Goal: Transaction & Acquisition: Purchase product/service

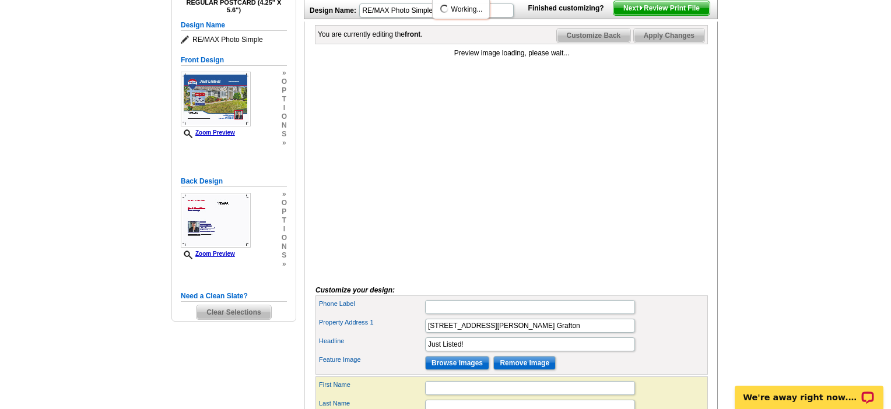
scroll to position [243, 0]
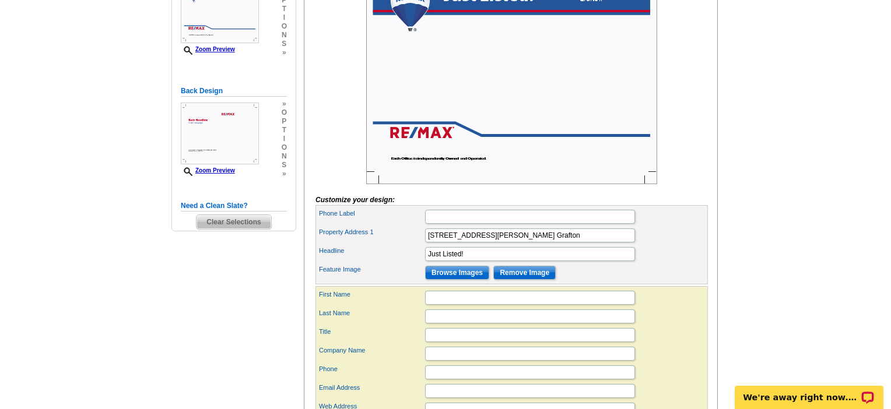
click at [470, 280] on input "Browse Images" at bounding box center [457, 273] width 64 height 14
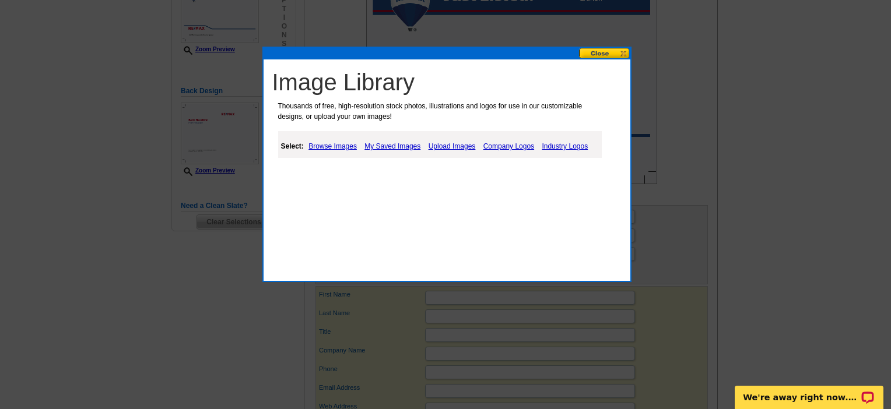
click at [479, 151] on link "Upload Images" at bounding box center [452, 146] width 53 height 14
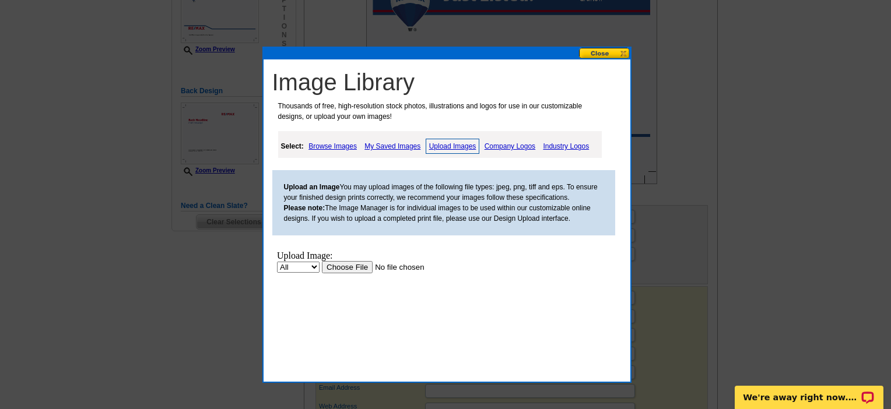
scroll to position [0, 0]
click at [321, 273] on input "file" at bounding box center [394, 267] width 147 height 12
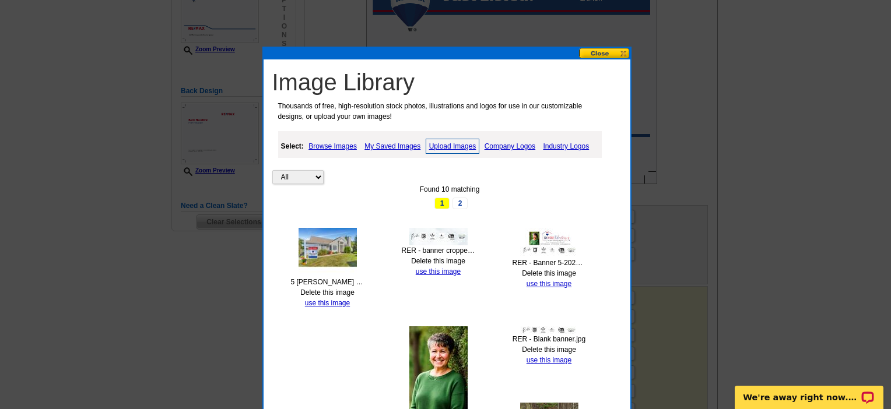
click at [480, 147] on link "Upload Images" at bounding box center [453, 146] width 54 height 15
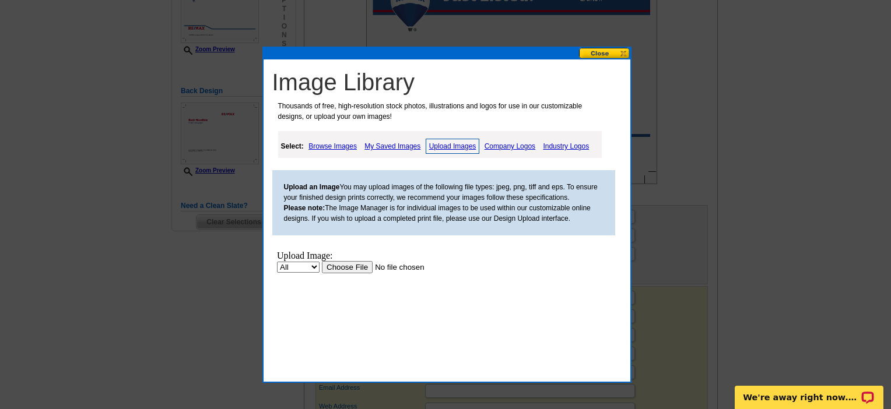
click at [321, 273] on input "file" at bounding box center [394, 267] width 147 height 12
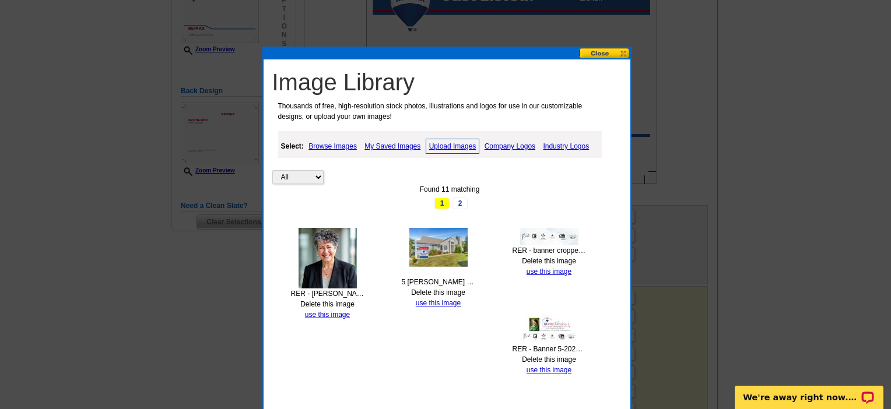
click at [466, 150] on link "Upload Images" at bounding box center [453, 146] width 54 height 15
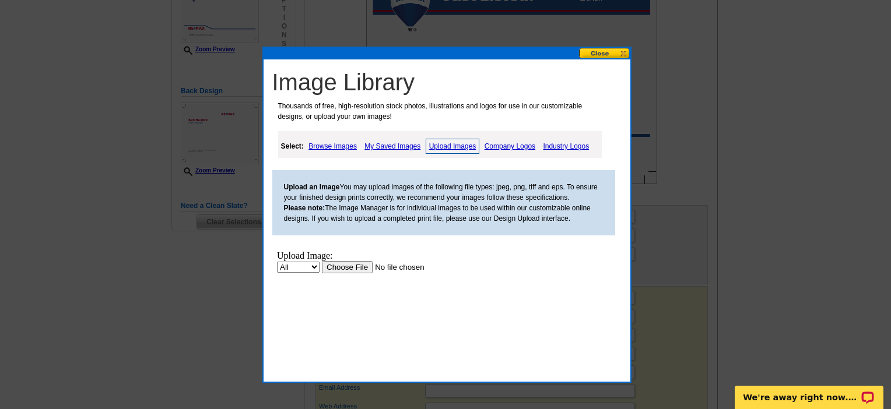
click at [321, 273] on input "file" at bounding box center [394, 267] width 147 height 12
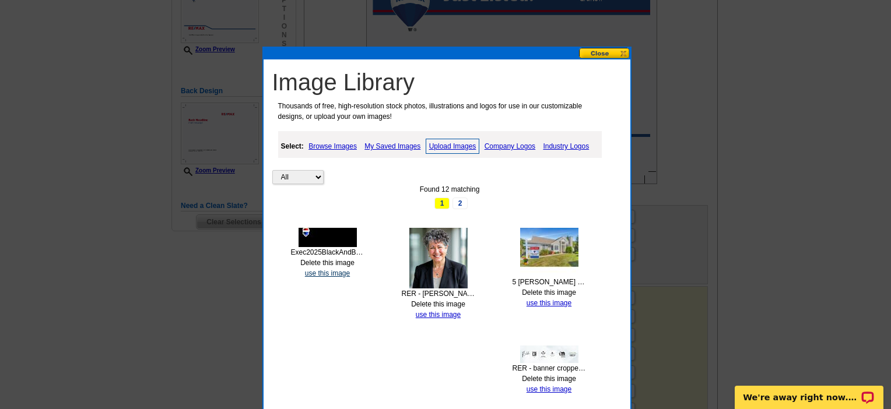
click at [332, 277] on link "use this image" at bounding box center [327, 273] width 45 height 8
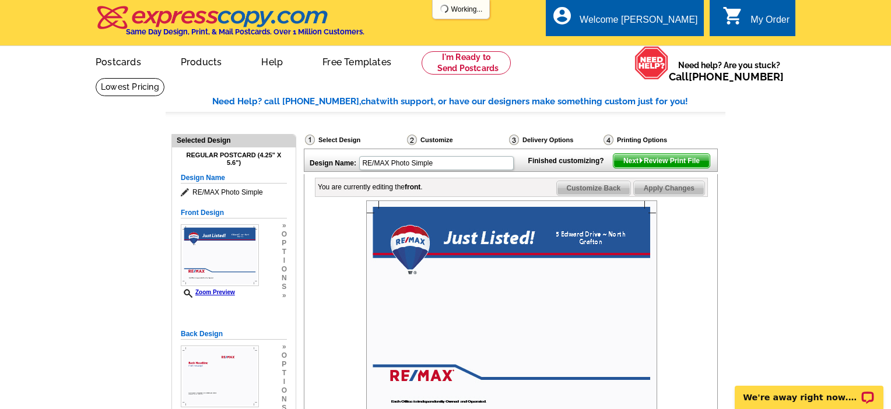
scroll to position [111, 0]
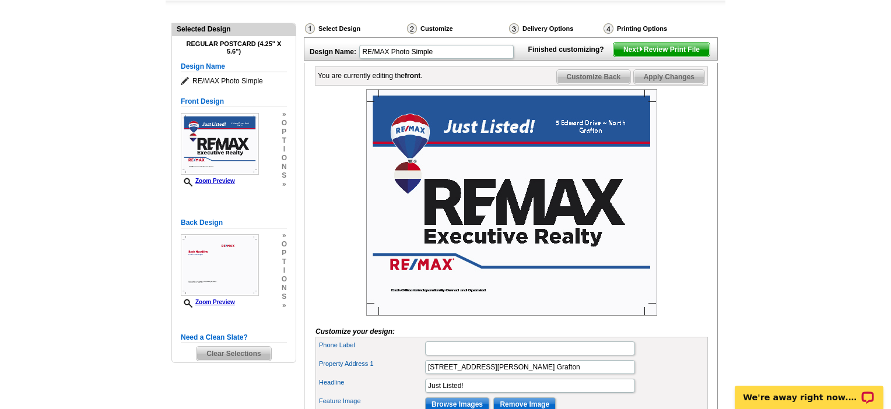
click at [535, 220] on img at bounding box center [511, 202] width 291 height 227
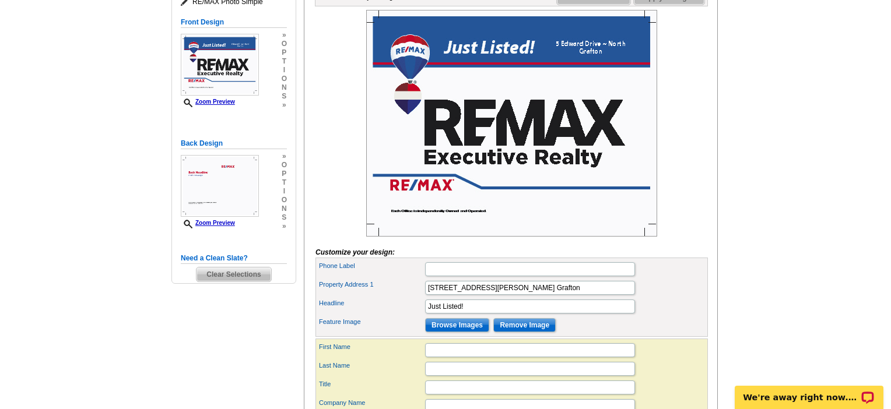
scroll to position [289, 0]
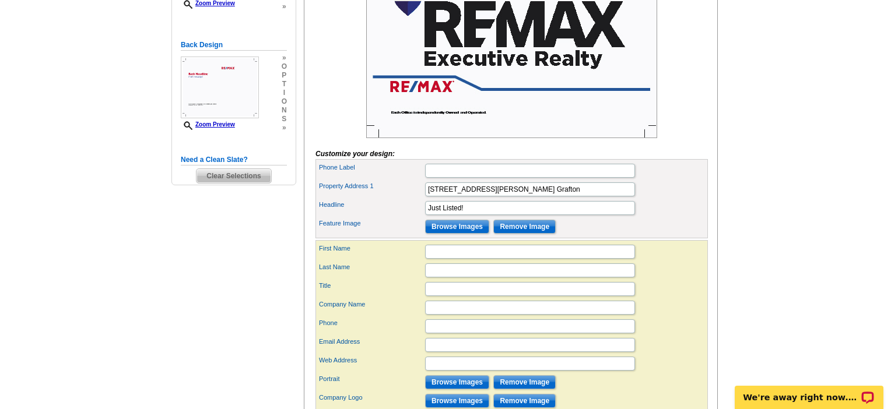
click at [468, 234] on input "Browse Images" at bounding box center [457, 227] width 64 height 14
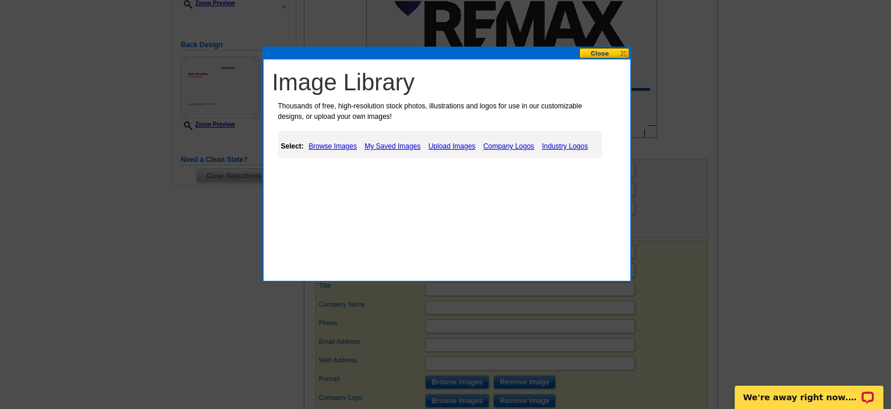
click at [412, 153] on link "My Saved Images" at bounding box center [392, 146] width 62 height 14
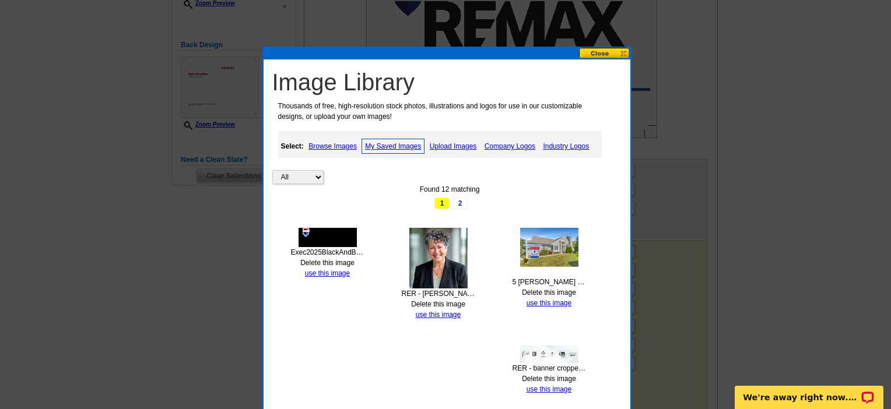
click at [552, 256] on img at bounding box center [549, 252] width 58 height 49
click at [547, 307] on link "use this image" at bounding box center [548, 303] width 45 height 8
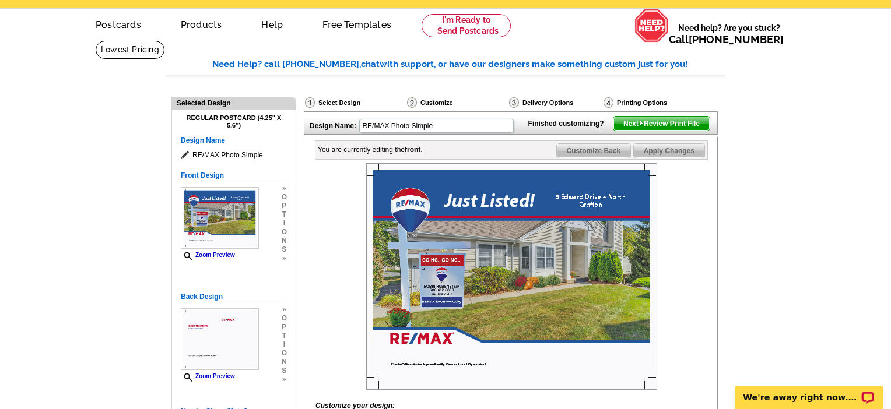
scroll to position [82, 0]
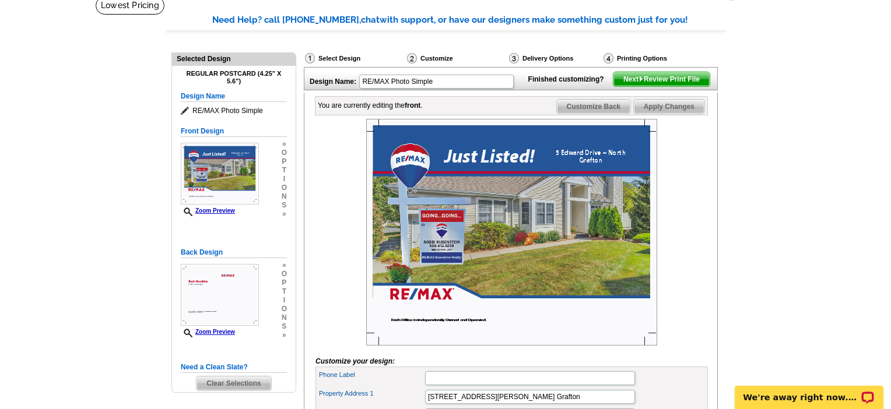
click at [549, 286] on img at bounding box center [511, 232] width 291 height 227
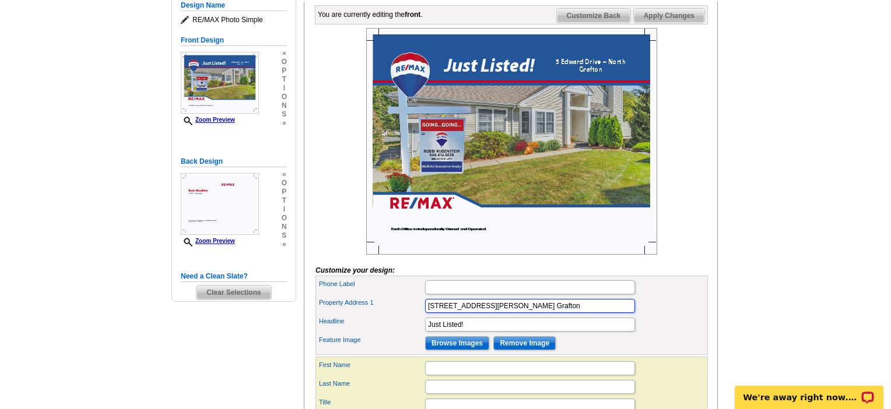
drag, startPoint x: 483, startPoint y: 335, endPoint x: 549, endPoint y: 333, distance: 66.5
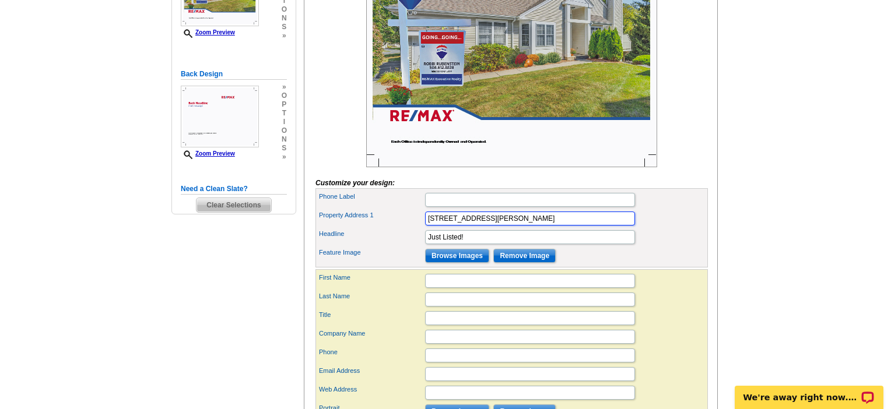
scroll to position [279, 0]
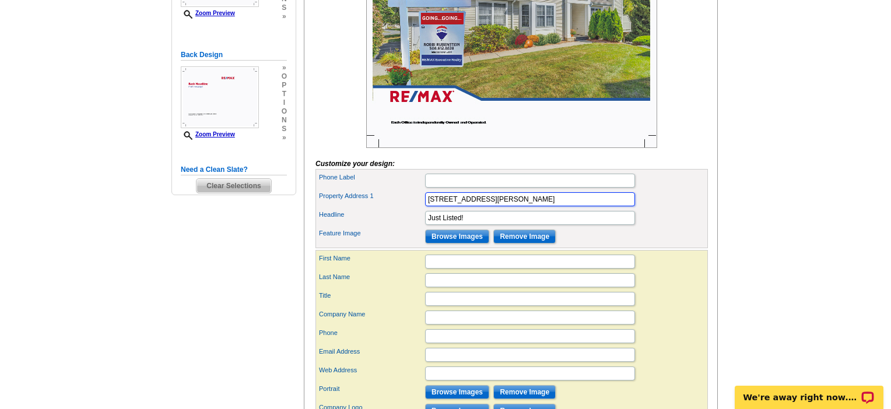
type input "[STREET_ADDRESS][PERSON_NAME]"
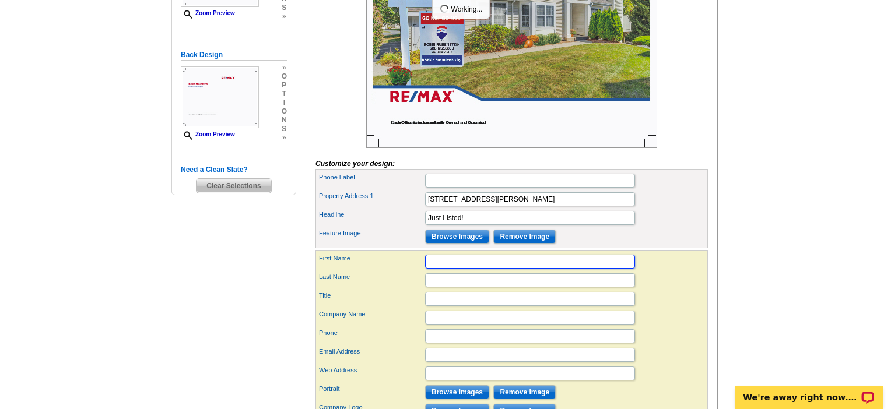
scroll to position [0, 0]
type input "[PERSON_NAME]"
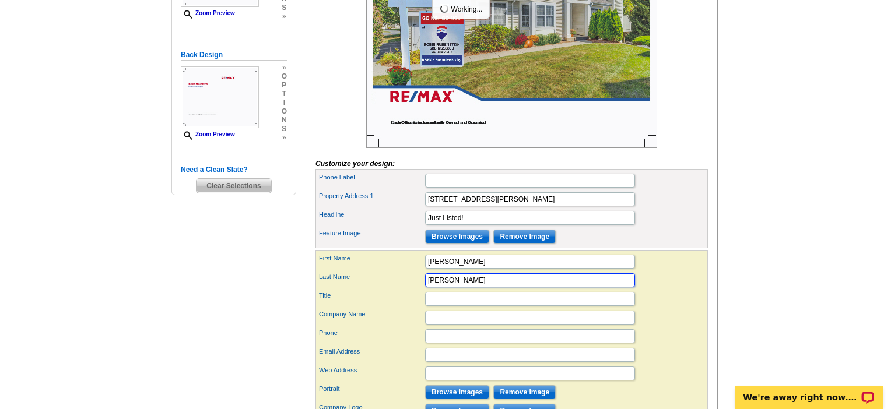
type input "Rubenstein"
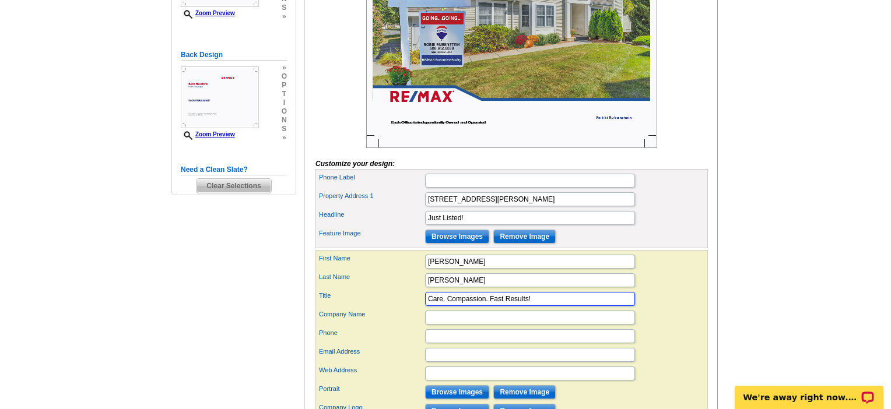
type input "Care. Compassion. Fast Results!"
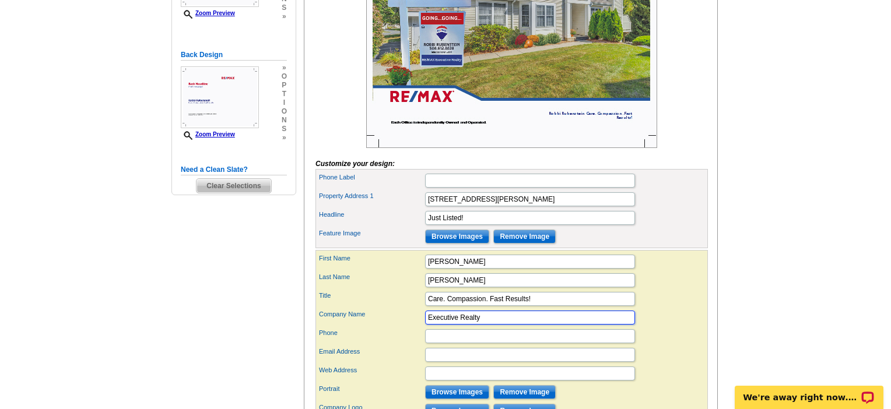
type input "Executive Realty"
type input "508.612.8838"
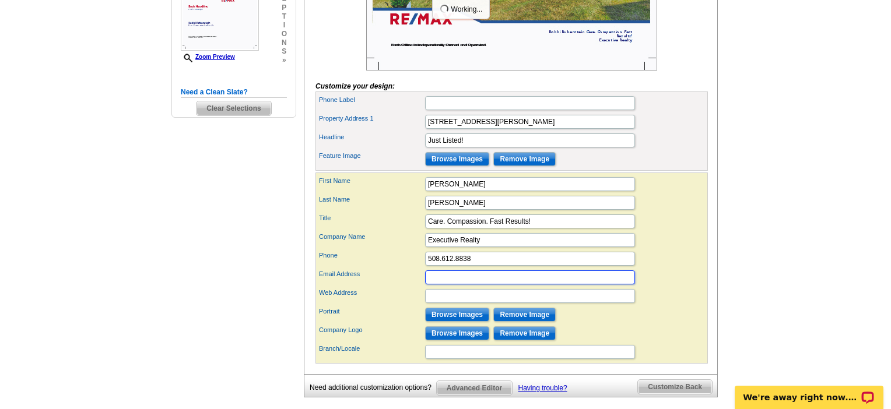
scroll to position [380, 0]
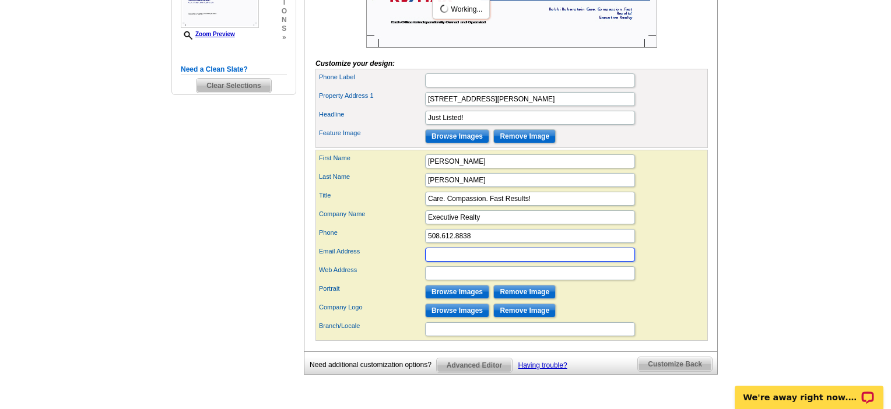
click at [547, 262] on input "Email Address" at bounding box center [530, 255] width 210 height 14
type input "robbi"
type input "robbir@remax.net"
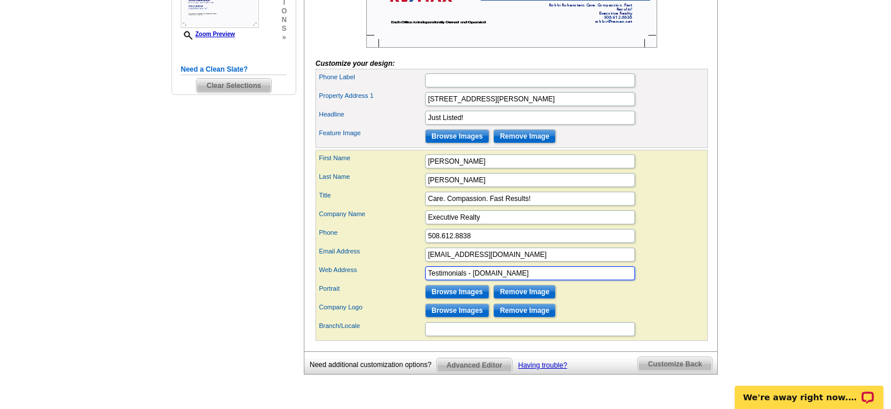
type input "Testimonials - www.rerobbi.com"
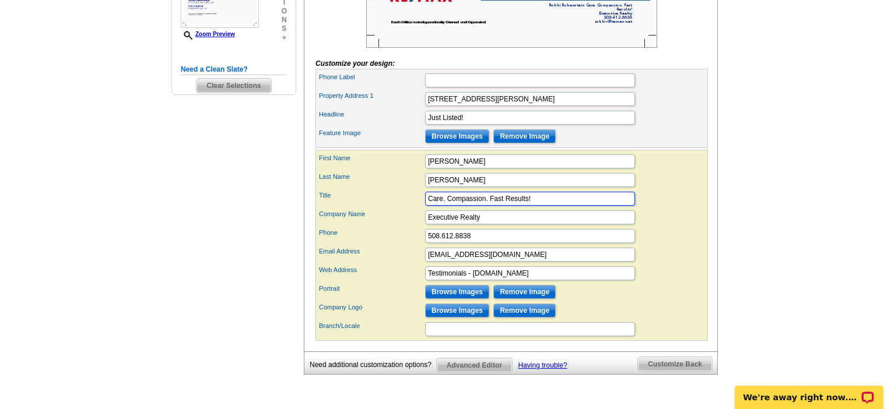
click at [555, 206] on input "Care. Compassion. Fast Results!" at bounding box center [530, 199] width 210 height 14
drag, startPoint x: 555, startPoint y: 237, endPoint x: 385, endPoint y: 232, distance: 170.3
click at [385, 208] on div "Title Care. Compassion. Fast Results!" at bounding box center [512, 198] width 388 height 19
drag, startPoint x: 515, startPoint y: 261, endPoint x: 381, endPoint y: 250, distance: 135.2
click at [381, 227] on div "Company Name Executive Realty" at bounding box center [512, 217] width 388 height 19
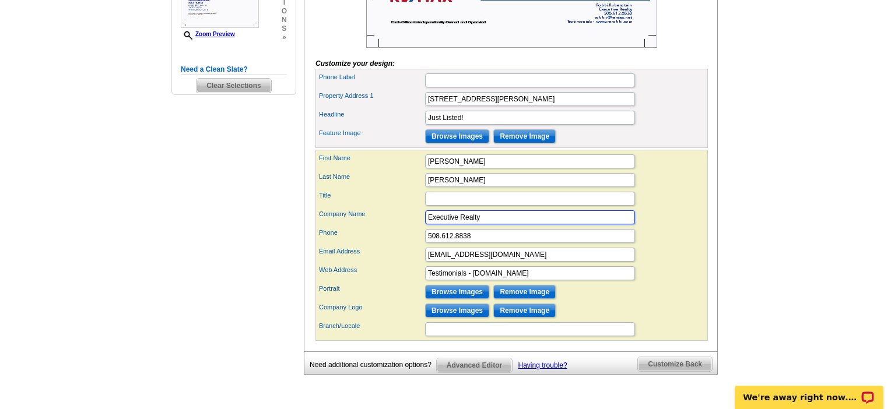
type input "W"
type input "Award Honored Realtor"
click at [445, 299] on input "Browse Images" at bounding box center [457, 292] width 64 height 14
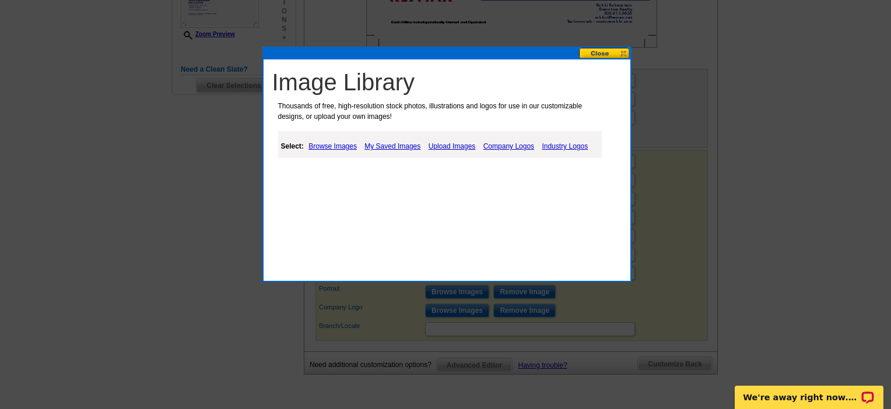
click at [412, 151] on link "My Saved Images" at bounding box center [392, 146] width 62 height 14
click at [416, 145] on link "My Saved Images" at bounding box center [392, 146] width 62 height 14
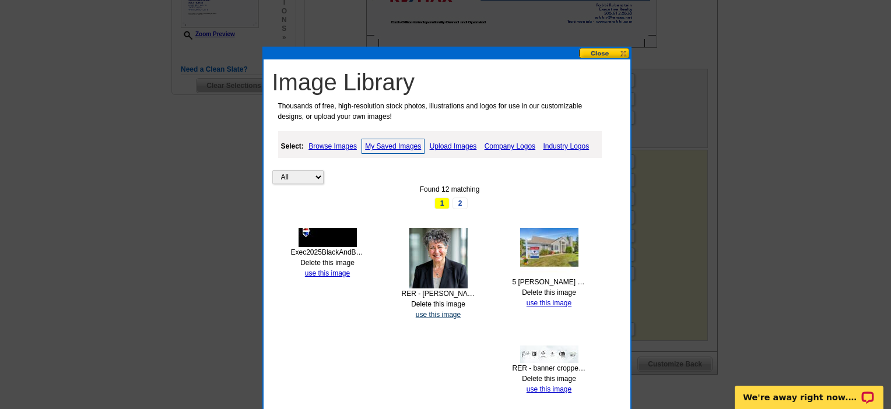
click at [433, 319] on link "use this image" at bounding box center [438, 315] width 45 height 8
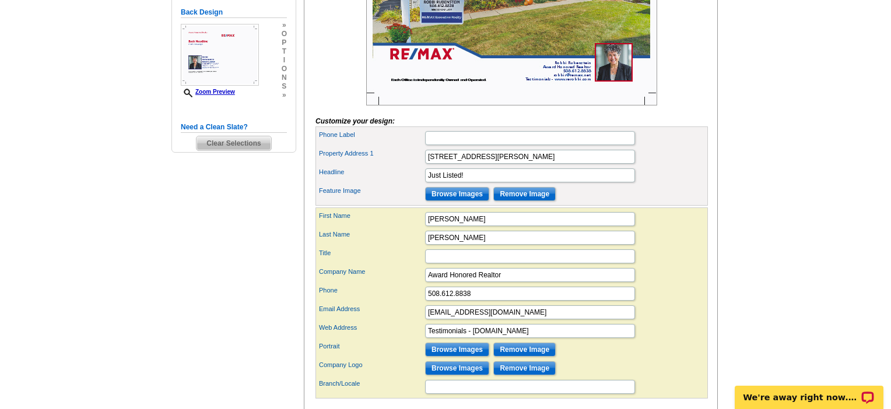
scroll to position [401, 0]
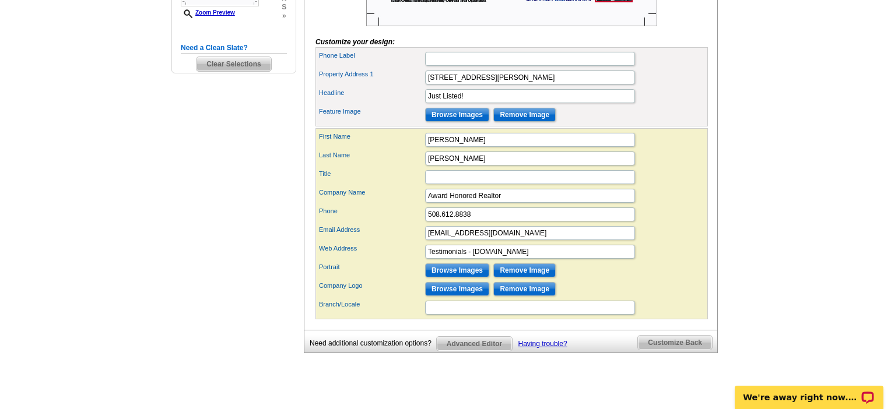
click at [456, 296] on input "Browse Images" at bounding box center [457, 289] width 64 height 14
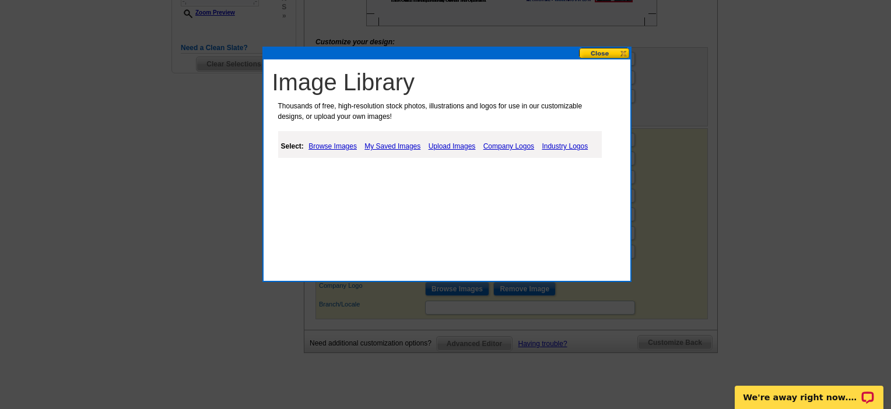
click at [464, 152] on link "Upload Images" at bounding box center [452, 146] width 53 height 14
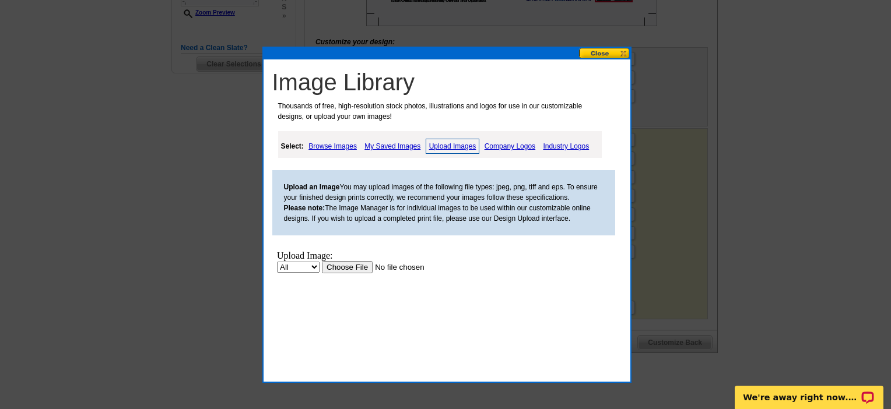
scroll to position [0, 0]
click at [321, 273] on input "file" at bounding box center [394, 267] width 147 height 12
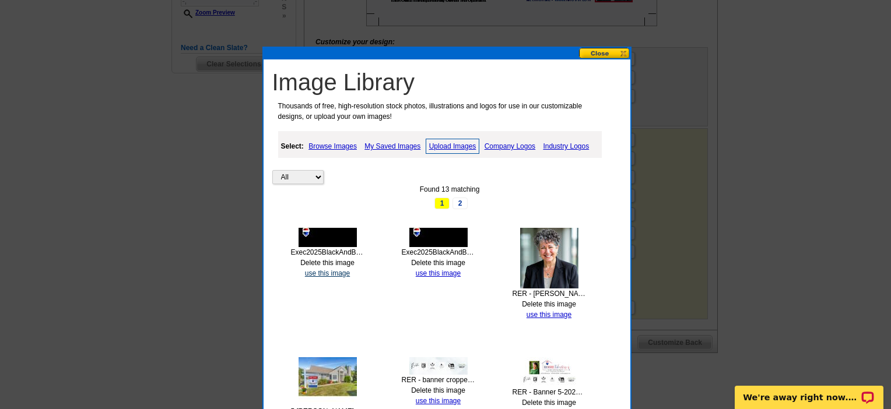
click at [327, 277] on link "use this image" at bounding box center [327, 273] width 45 height 8
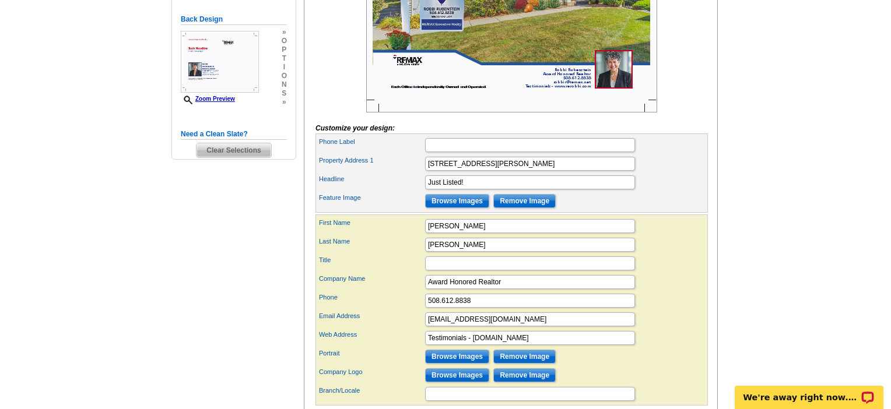
scroll to position [414, 0]
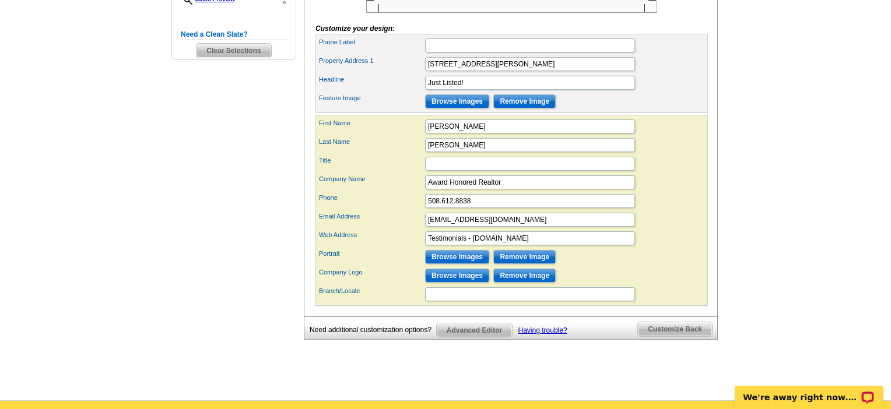
click at [463, 283] on input "Browse Images" at bounding box center [457, 276] width 64 height 14
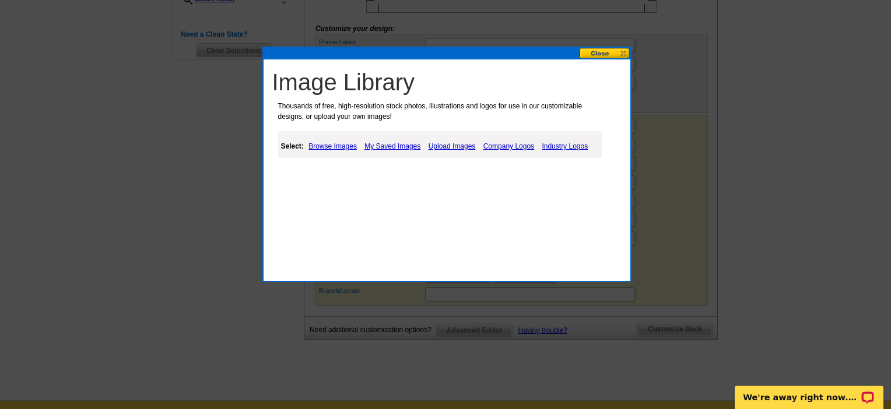
click at [479, 150] on link "Upload Images" at bounding box center [452, 146] width 53 height 14
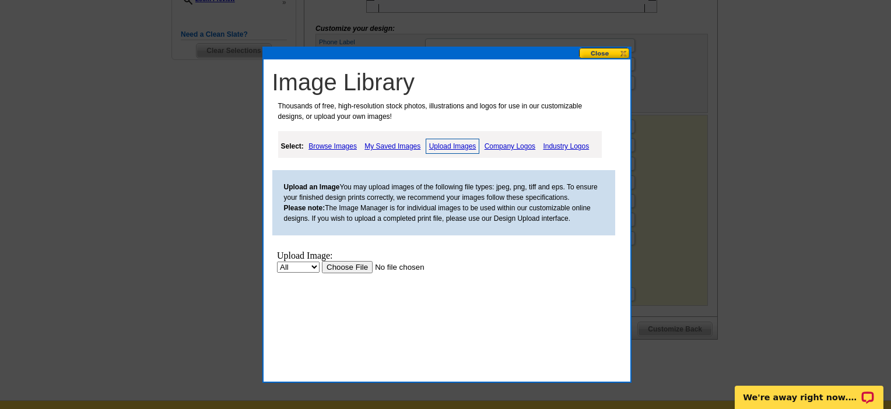
scroll to position [0, 0]
click at [321, 273] on input "file" at bounding box center [394, 267] width 147 height 12
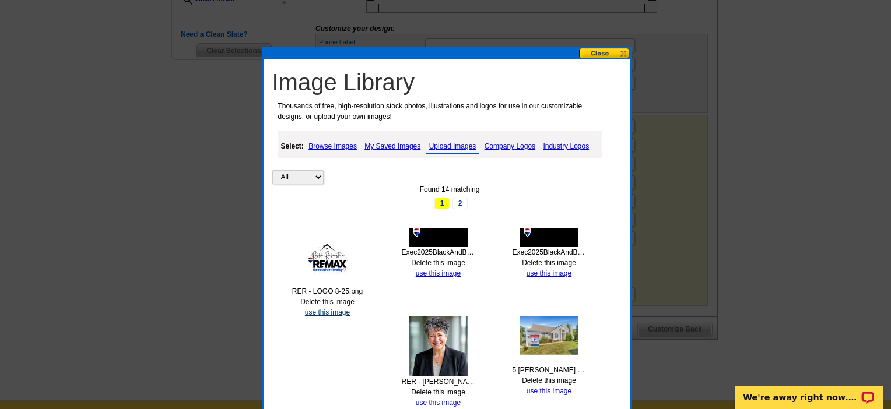
click at [319, 317] on link "use this image" at bounding box center [327, 312] width 45 height 8
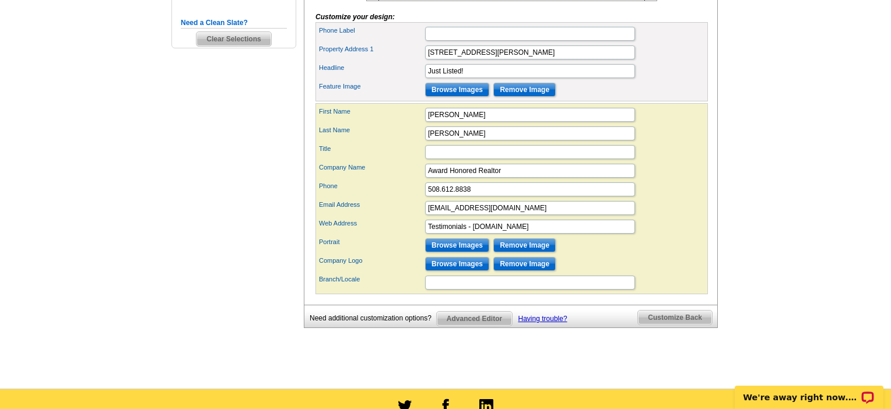
scroll to position [428, 0]
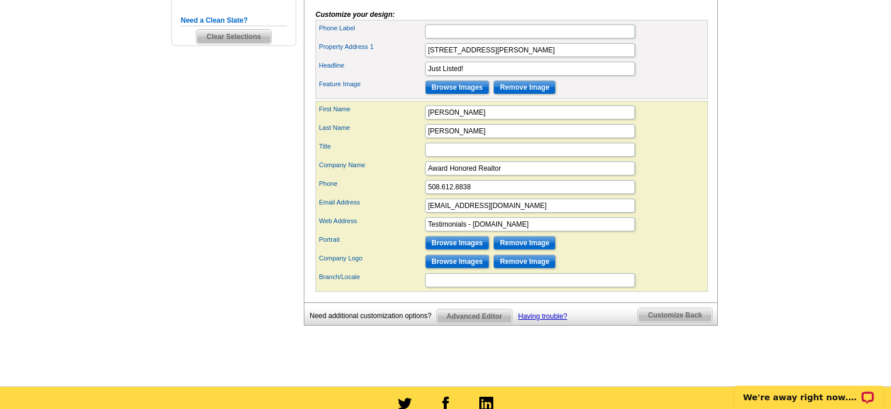
click at [553, 269] on input "Remove Image" at bounding box center [524, 262] width 62 height 14
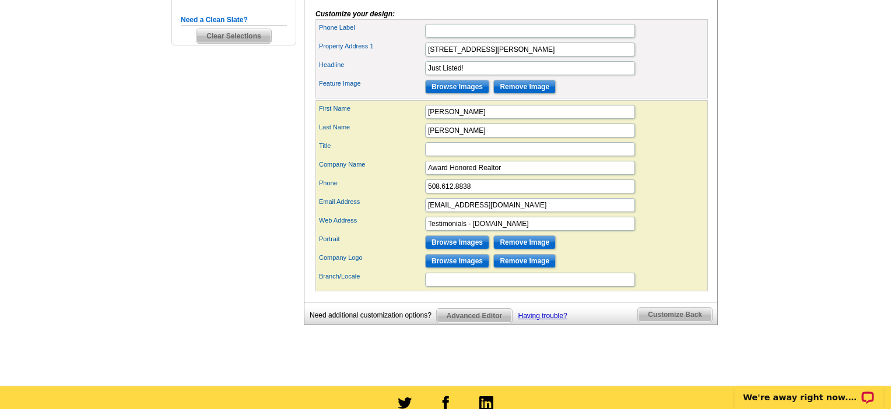
scroll to position [532, 0]
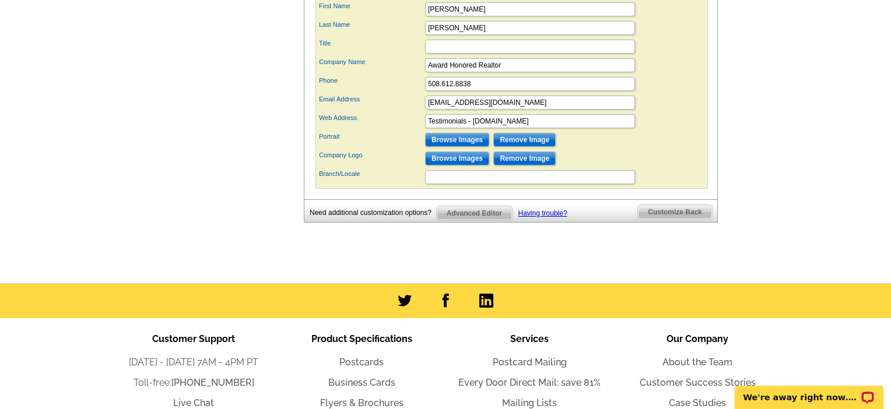
click at [448, 166] on input "Browse Images" at bounding box center [457, 159] width 64 height 14
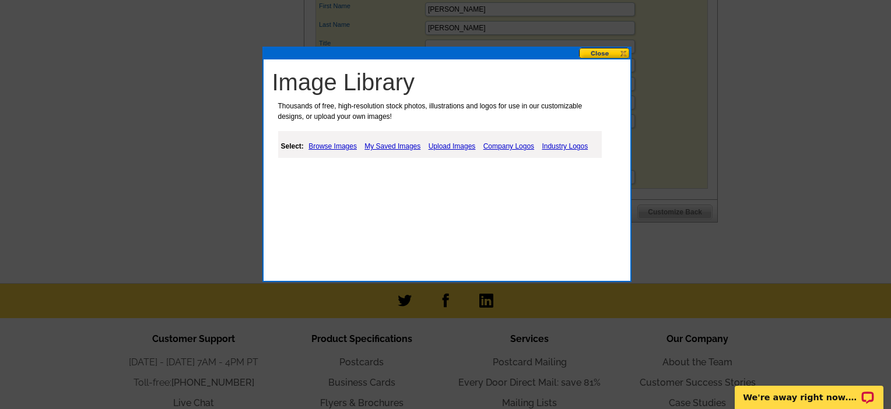
click at [326, 152] on link "Browse Images" at bounding box center [332, 146] width 54 height 14
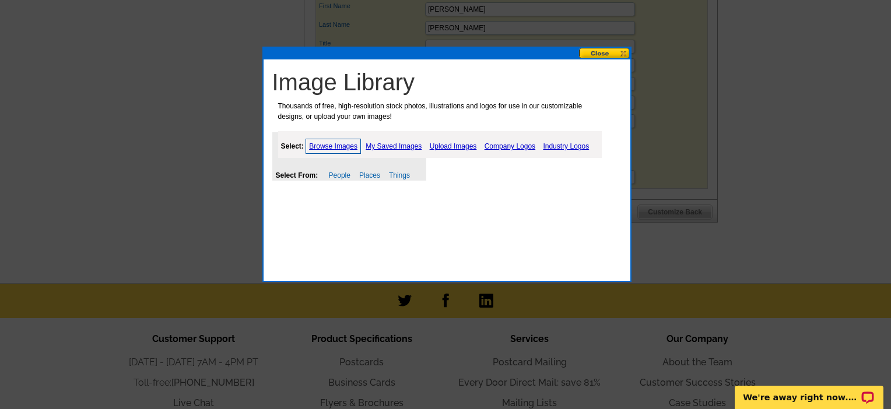
click at [538, 148] on link "Company Logos" at bounding box center [510, 146] width 57 height 14
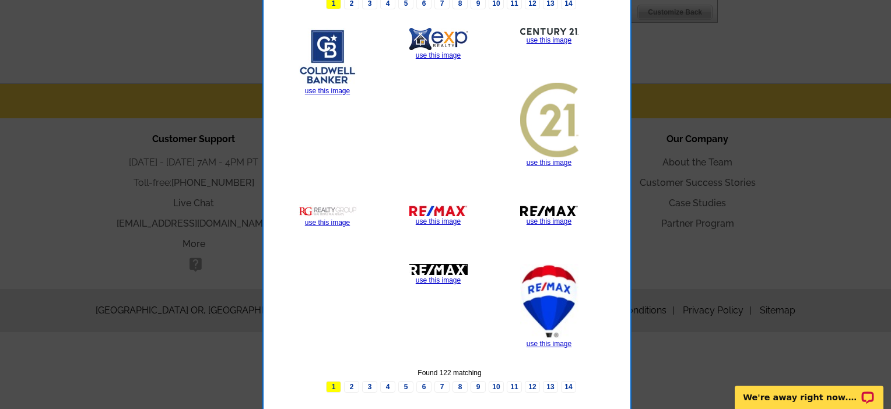
scroll to position [753, 0]
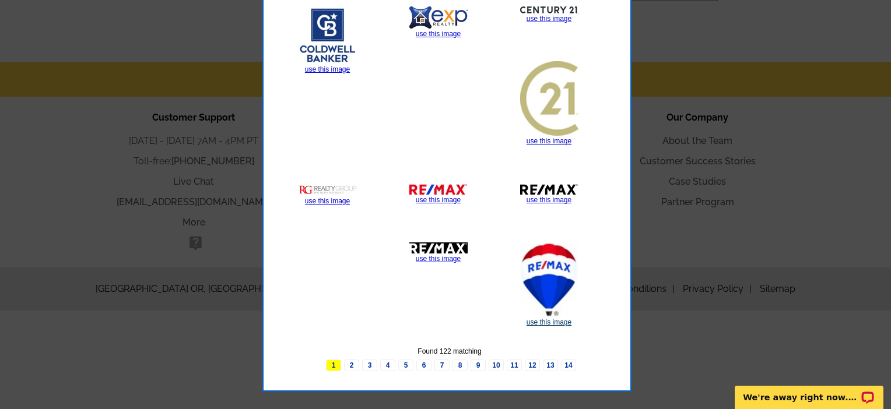
click at [551, 326] on link "use this image" at bounding box center [548, 322] width 45 height 8
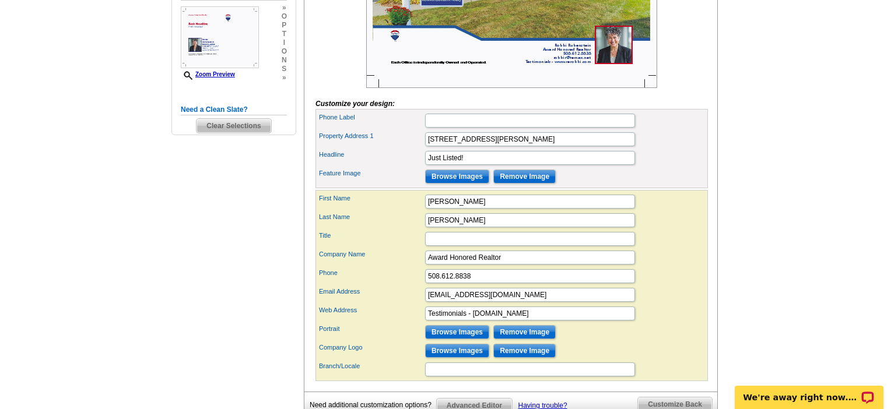
scroll to position [413, 0]
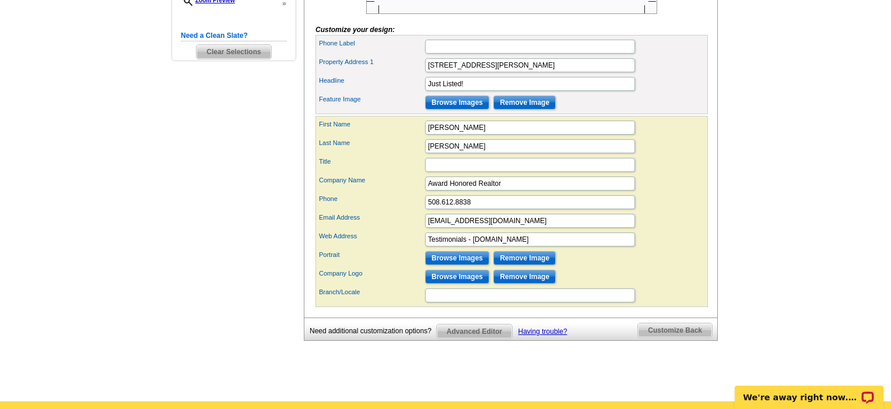
click at [552, 284] on input "Remove Image" at bounding box center [524, 277] width 62 height 14
click at [464, 284] on input "Browse Images" at bounding box center [457, 277] width 64 height 14
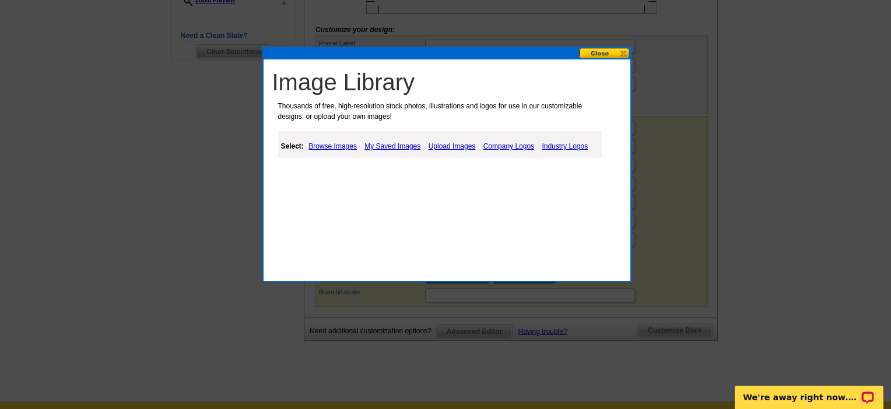
click at [537, 149] on link "Company Logos" at bounding box center [508, 146] width 57 height 14
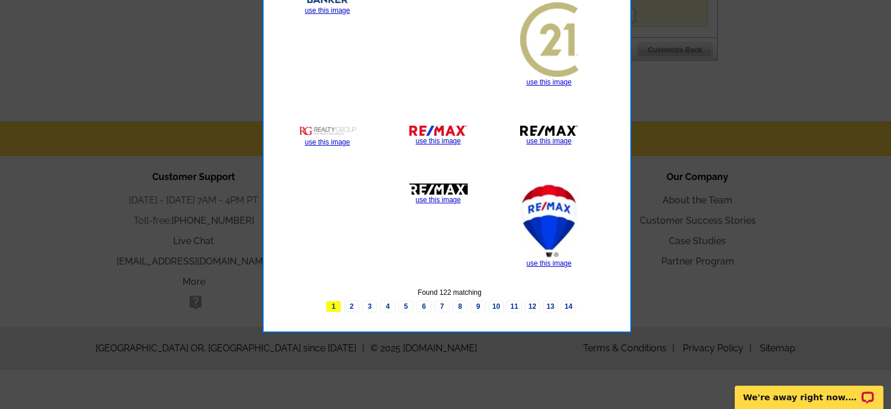
scroll to position [712, 0]
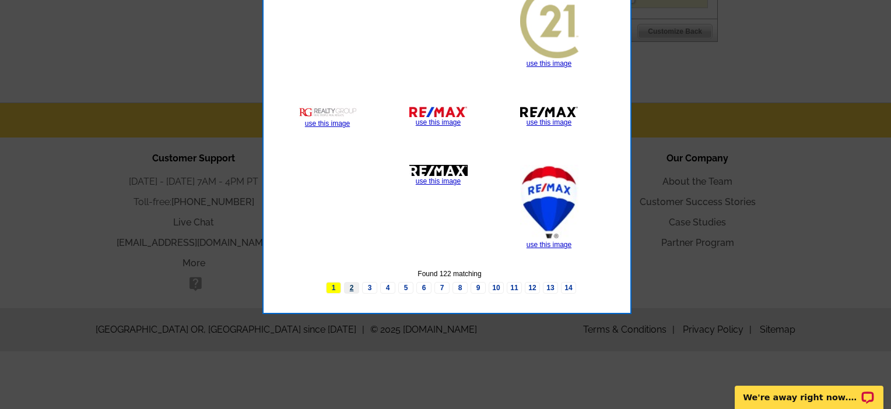
click at [351, 294] on link "2" at bounding box center [351, 288] width 15 height 12
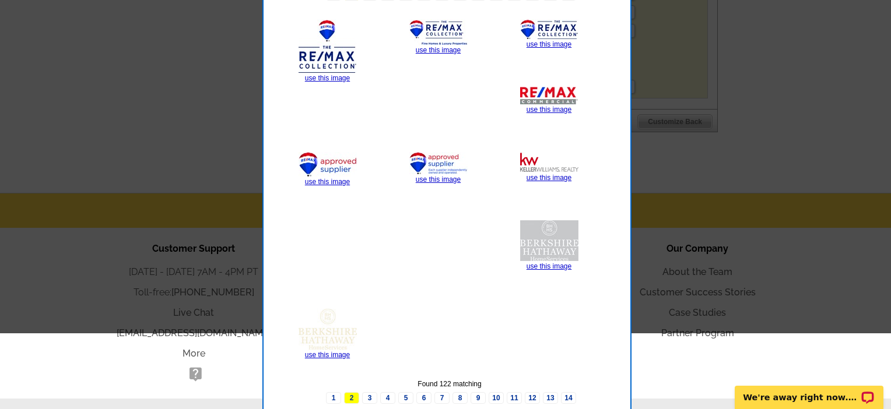
scroll to position [481, 0]
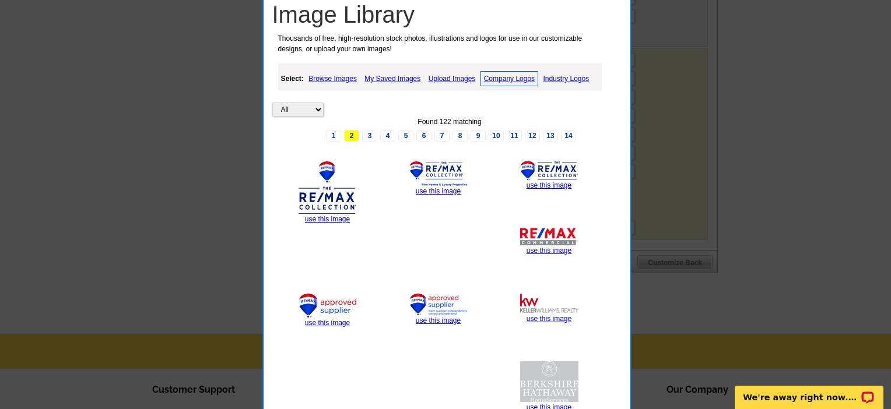
click at [540, 86] on link "Industry Logos" at bounding box center [566, 79] width 52 height 14
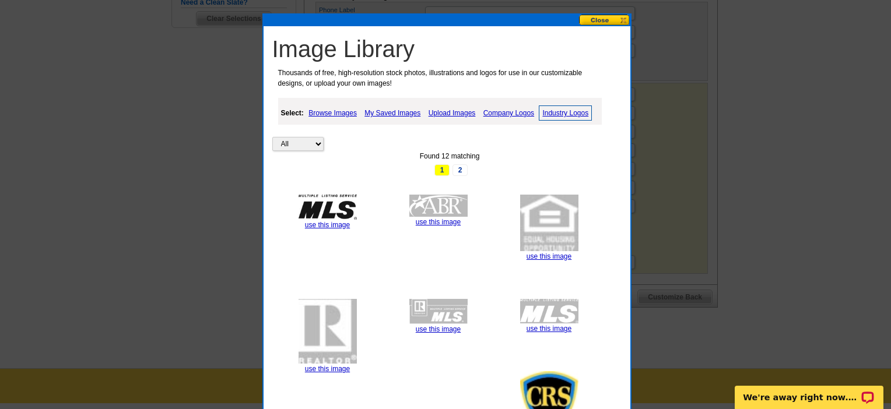
scroll to position [337, 0]
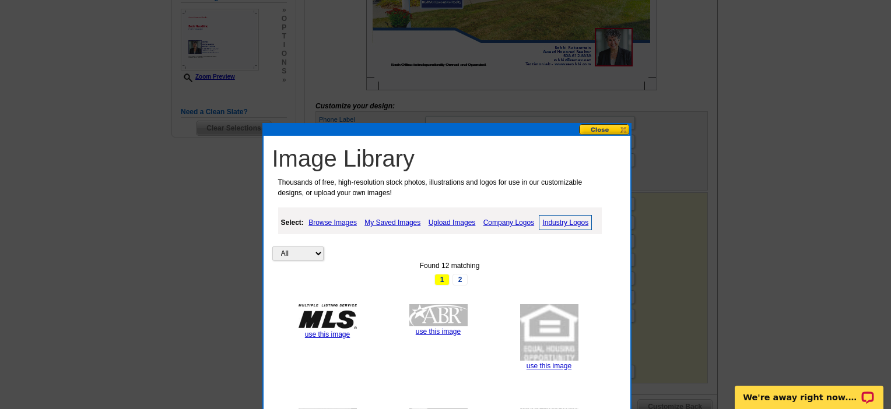
click at [532, 228] on link "Company Logos" at bounding box center [508, 223] width 57 height 14
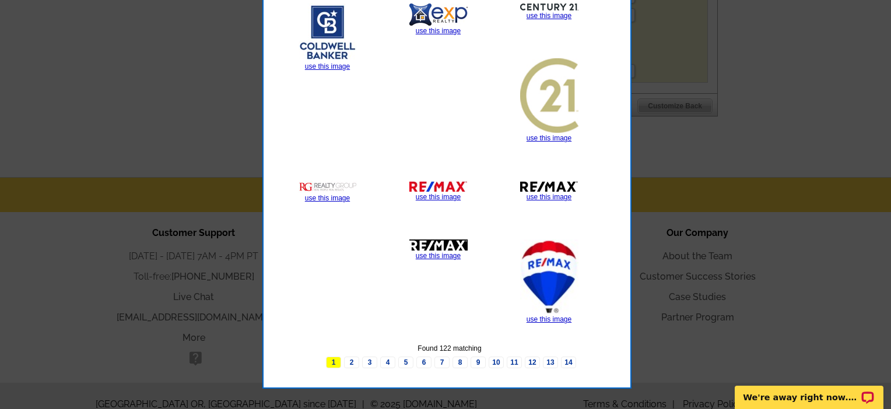
scroll to position [657, 0]
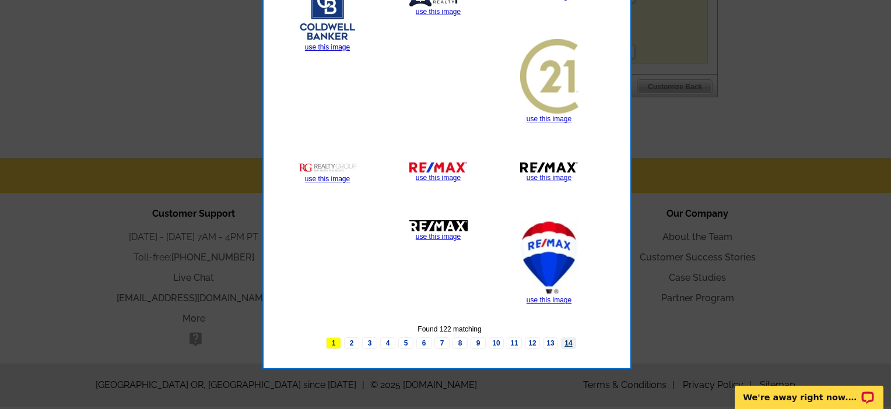
click at [568, 349] on link "14" at bounding box center [568, 344] width 15 height 12
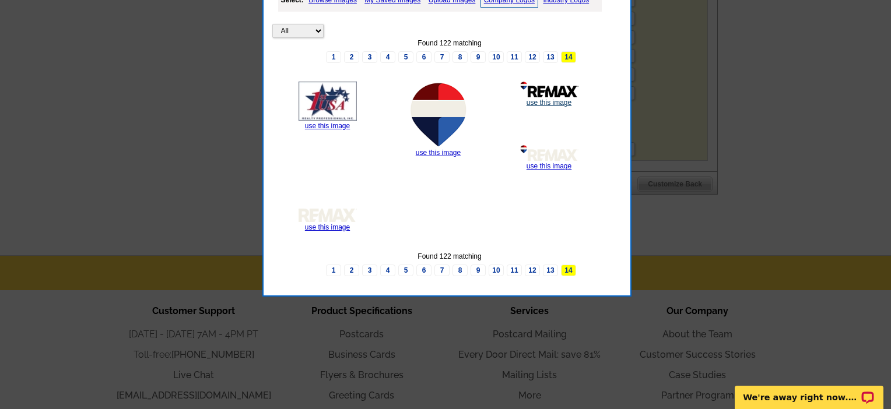
scroll to position [504, 0]
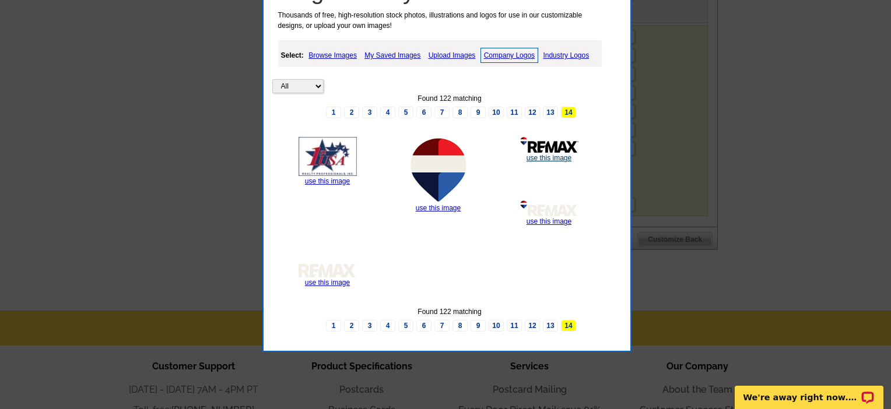
click at [547, 162] on link "use this image" at bounding box center [548, 158] width 45 height 8
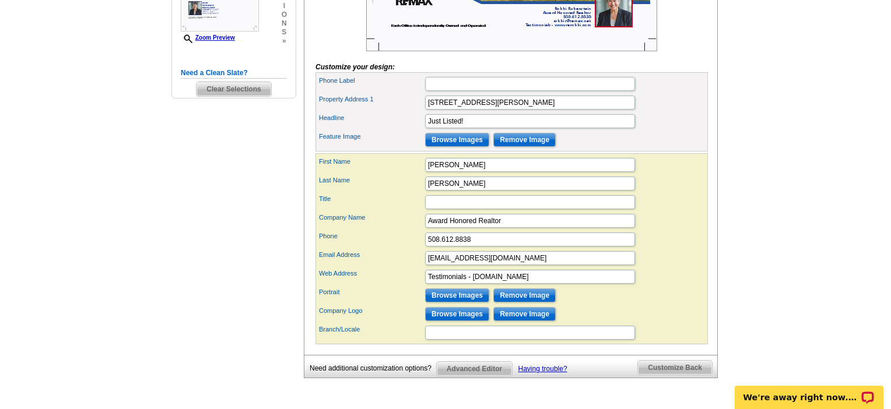
scroll to position [474, 0]
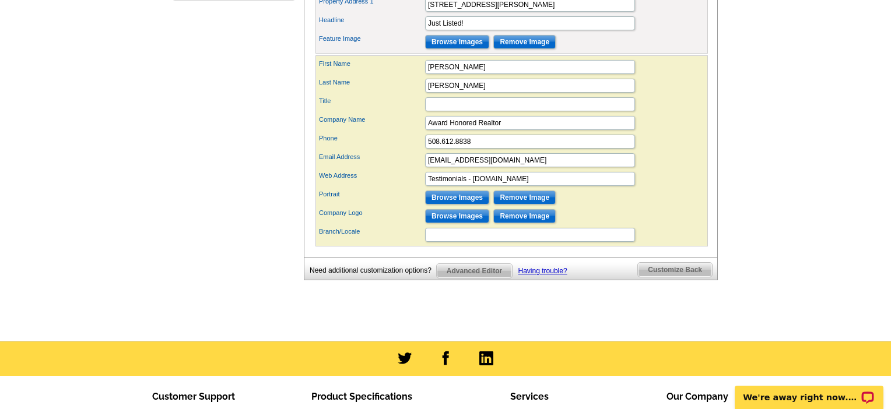
click at [667, 277] on span "Customize Back" at bounding box center [675, 270] width 74 height 14
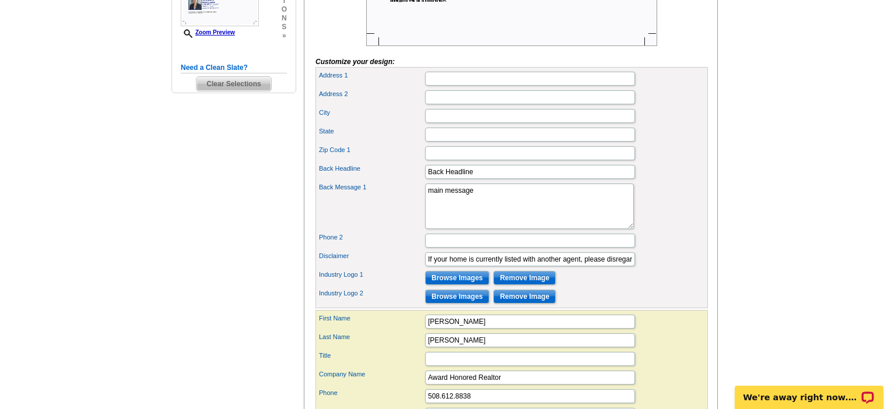
scroll to position [394, 0]
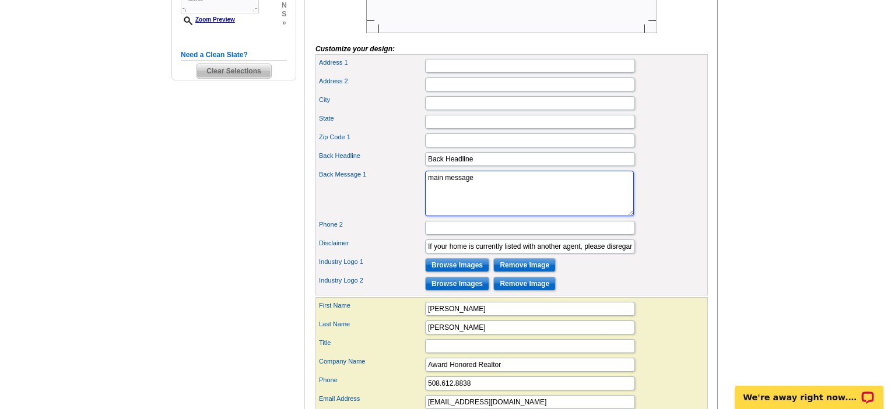
drag, startPoint x: 428, startPoint y: 215, endPoint x: 487, endPoint y: 219, distance: 59.0
click at [487, 216] on textarea "main message" at bounding box center [529, 193] width 209 height 45
paste textarea "Fall in love with this beautifully maintained ranch-style condo in sought-after…"
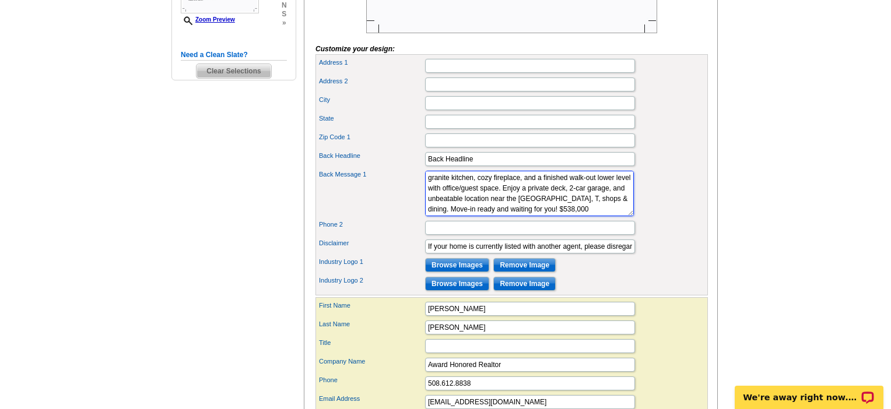
scroll to position [49, 0]
type textarea "Fall in love with this beautifully maintained ranch-style condo in sought-after…"
drag, startPoint x: 492, startPoint y: 194, endPoint x: 433, endPoint y: 189, distance: 59.6
click at [433, 166] on input "Back Headline" at bounding box center [530, 159] width 210 height 14
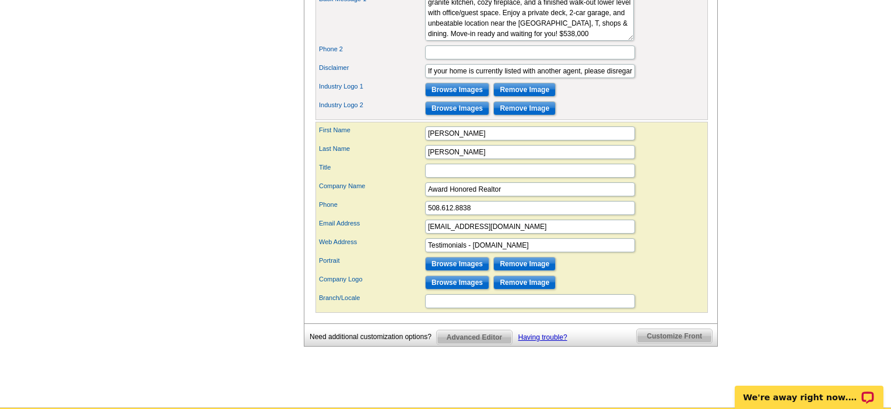
scroll to position [589, 0]
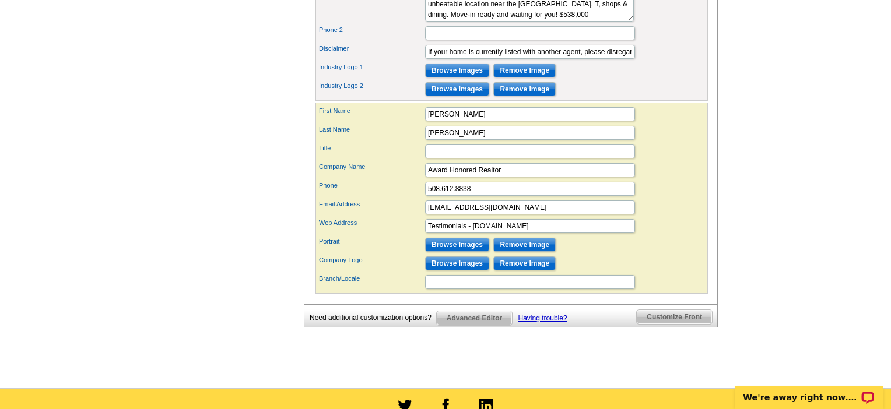
type input "RARE RANCH STYLE!"
drag, startPoint x: 519, startPoint y: 226, endPoint x: 409, endPoint y: 213, distance: 110.9
click at [409, 216] on div "First Name Robbi Last Name Rubenstein Title" at bounding box center [511, 198] width 392 height 191
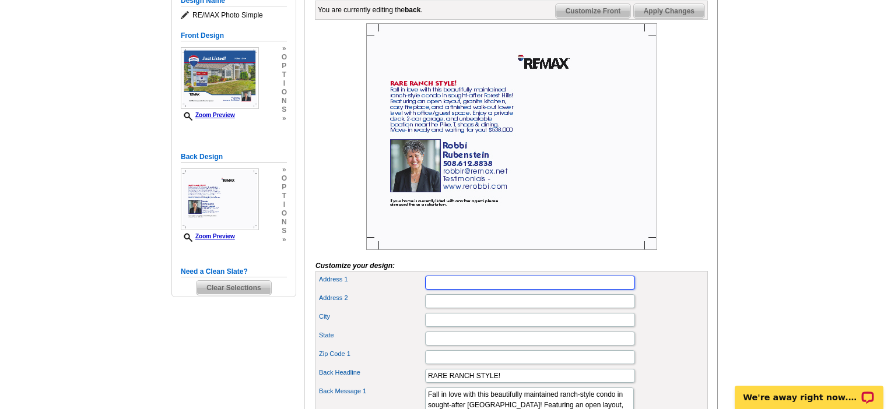
scroll to position [195, 0]
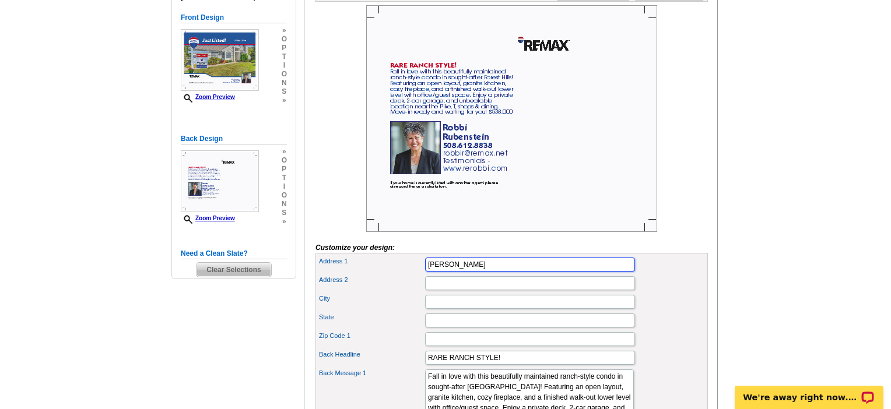
type input "[PERSON_NAME]"
type input "Care. Compassion. Fast Results!"
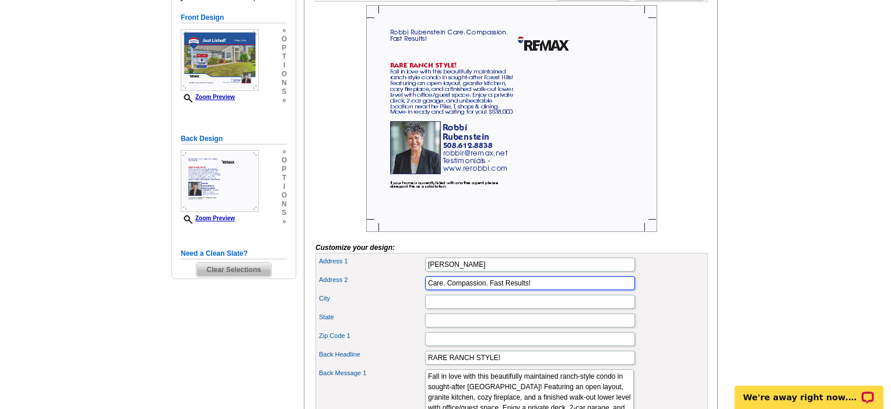
drag, startPoint x: 427, startPoint y: 314, endPoint x: 574, endPoint y: 312, distance: 146.3
click at [574, 290] on input "Care. Compassion. Fast Results!" at bounding box center [530, 283] width 210 height 14
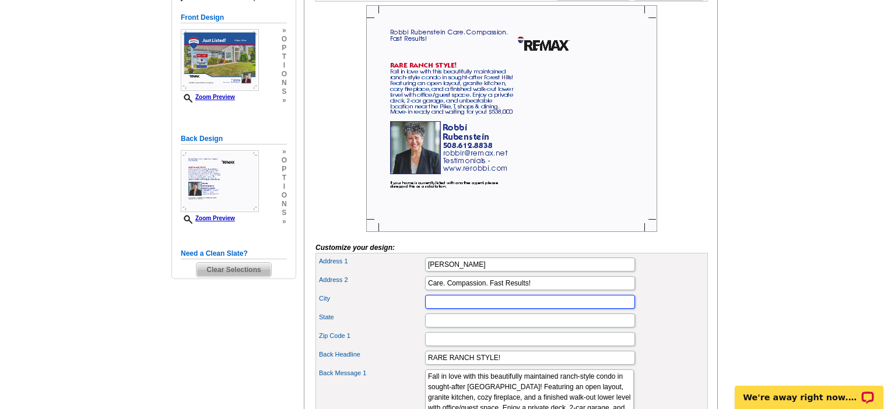
click at [452, 309] on input "City" at bounding box center [530, 302] width 210 height 14
paste input "Care. Compassion. Fast Results!"
type input "Care. Compassion. Fast Results!"
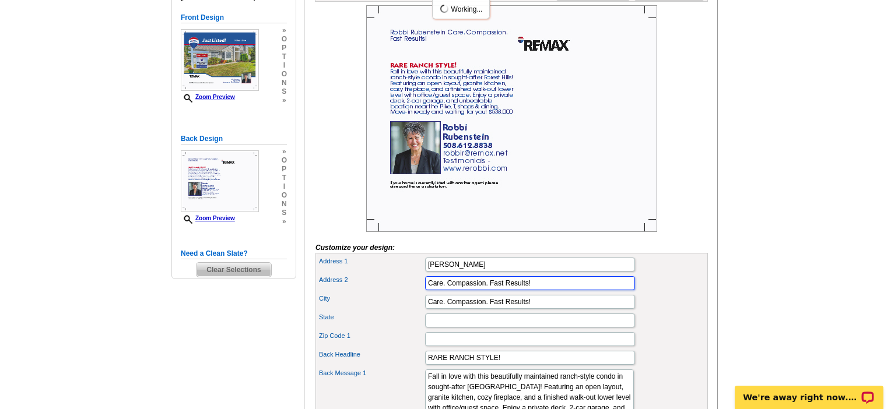
drag, startPoint x: 549, startPoint y: 310, endPoint x: 389, endPoint y: 314, distance: 159.8
click at [391, 293] on div "Address 2 Care. Compassion. Fast Results!" at bounding box center [512, 283] width 388 height 19
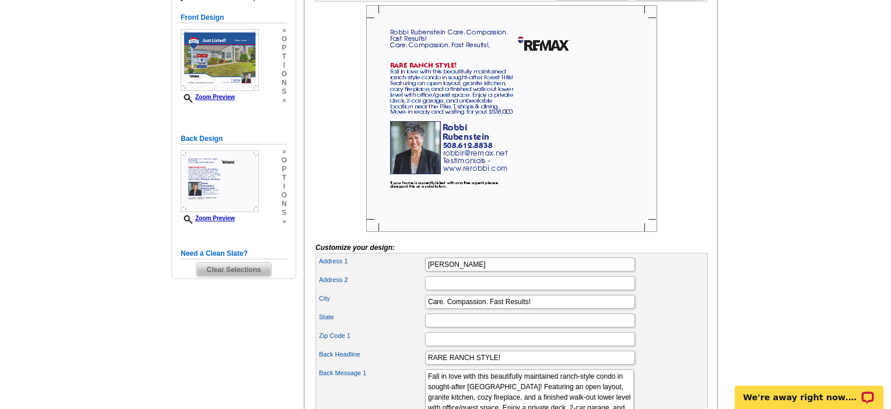
click at [799, 215] on main "Need Help? call 800-260-5887, chat with support, or have our designers make som…" at bounding box center [445, 331] width 891 height 899
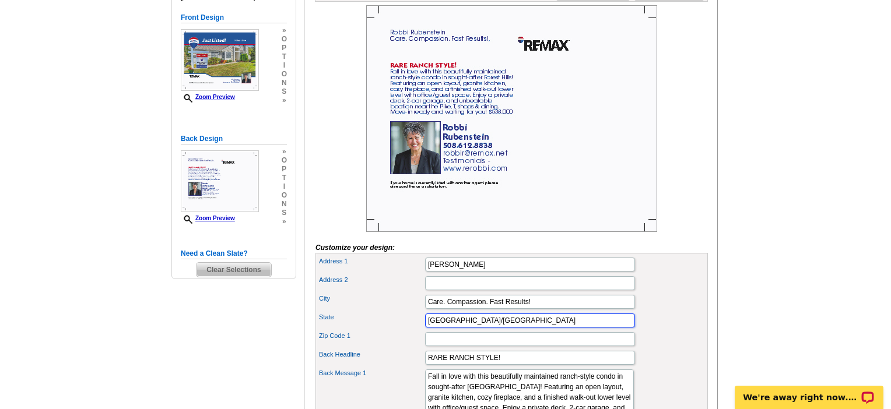
type input "Westborough/Grafton"
click at [795, 220] on main "Need Help? call 800-260-5887, chat with support, or have our designers make som…" at bounding box center [445, 331] width 891 height 899
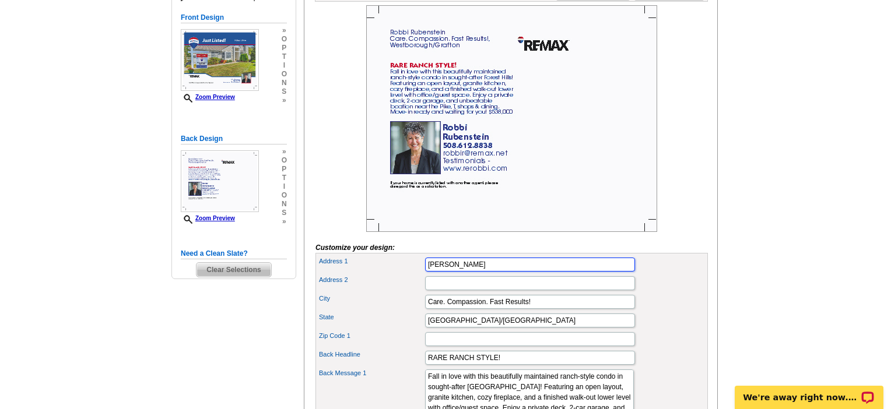
click at [532, 272] on input "[PERSON_NAME]" at bounding box center [530, 265] width 210 height 14
click at [492, 272] on input "Robbi Rubenstein Realtor Est 1991" at bounding box center [530, 265] width 210 height 14
click at [526, 272] on input "Robbi Rubenstein, Realtor Est 1991" at bounding box center [530, 265] width 210 height 14
click at [526, 272] on input "Robbi Rubenstein, Realtor est 1991" at bounding box center [530, 265] width 210 height 14
click at [566, 272] on input "Robbi Rubenstein, Realtor - est 1991" at bounding box center [530, 265] width 210 height 14
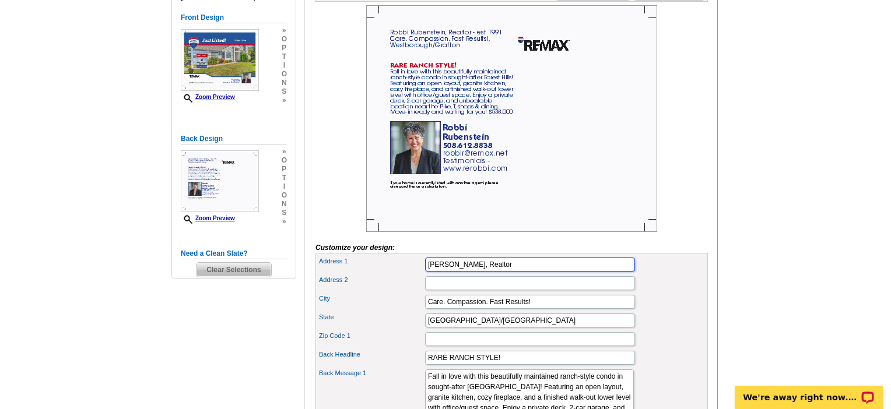
type input "Robbi Rubenstein, Realtor"
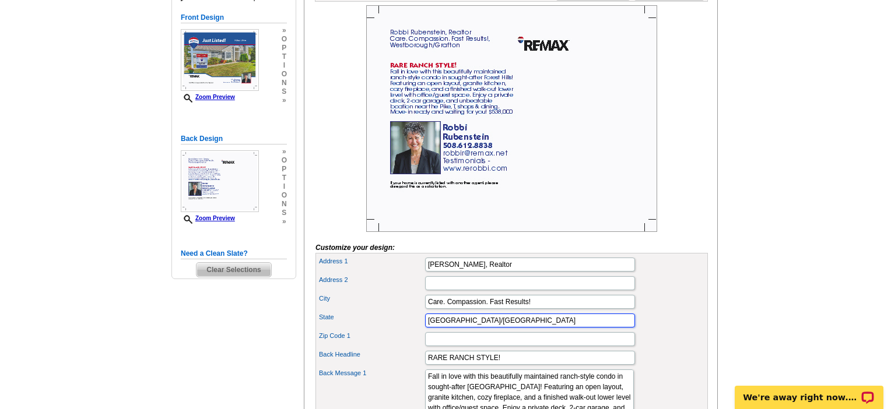
click at [544, 328] on input "Westborough/Grafton" at bounding box center [530, 321] width 210 height 14
type input "Westborough/Grafton Office"
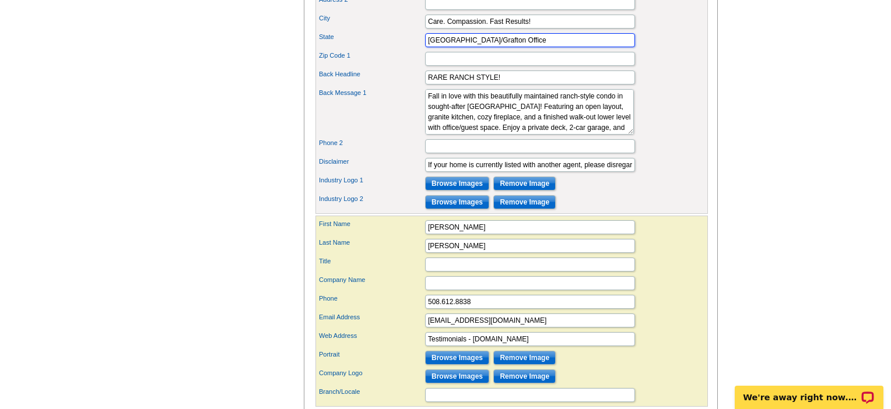
scroll to position [567, 0]
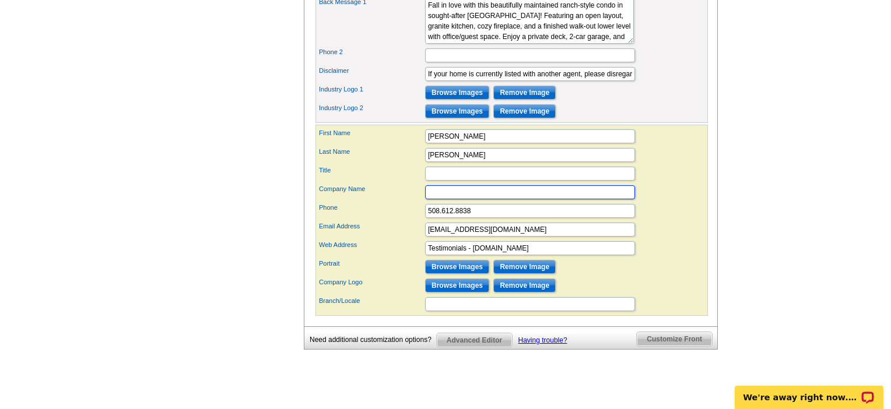
click at [436, 199] on input "Company Name" at bounding box center [530, 192] width 210 height 14
type input "RE/MAX E"
type input "RE/MAX Executive Realty"
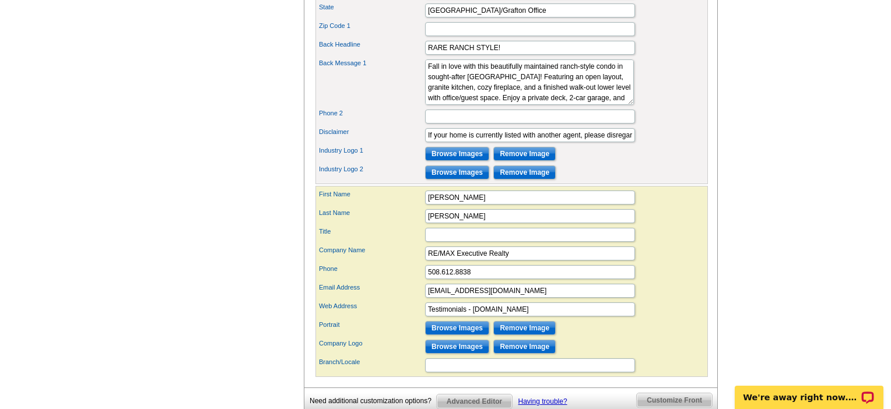
scroll to position [588, 0]
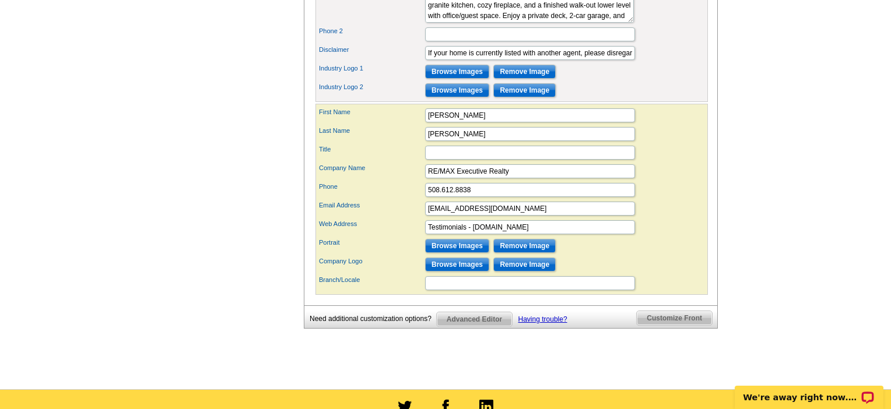
click at [553, 272] on input "Remove Image" at bounding box center [524, 265] width 62 height 14
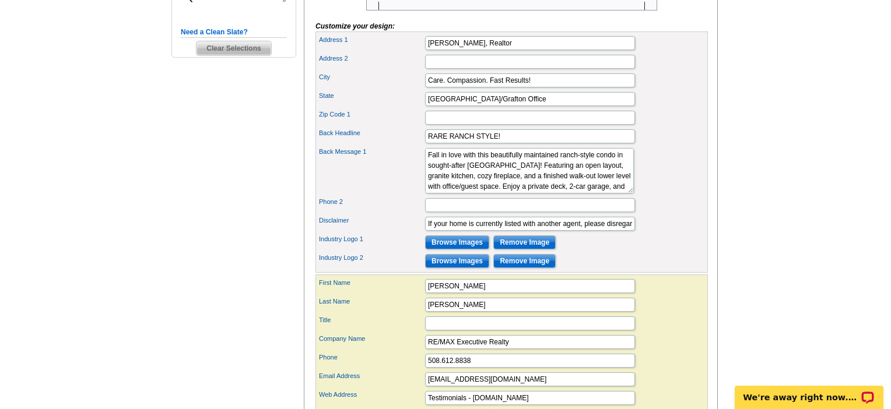
scroll to position [444, 0]
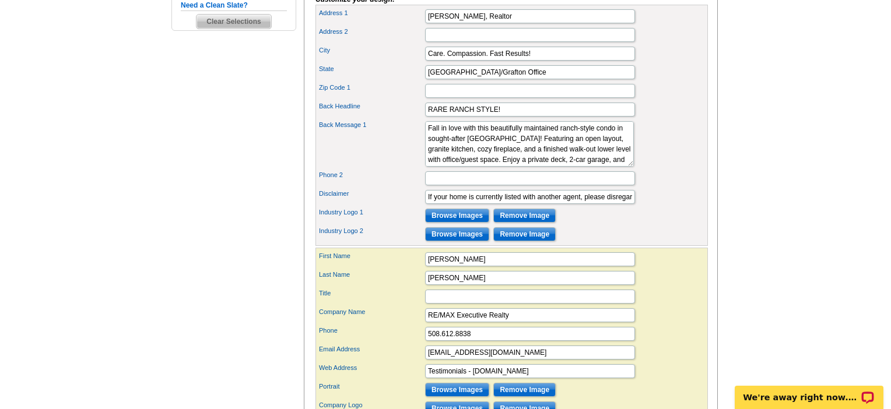
click at [449, 223] on input "Browse Images" at bounding box center [457, 216] width 64 height 14
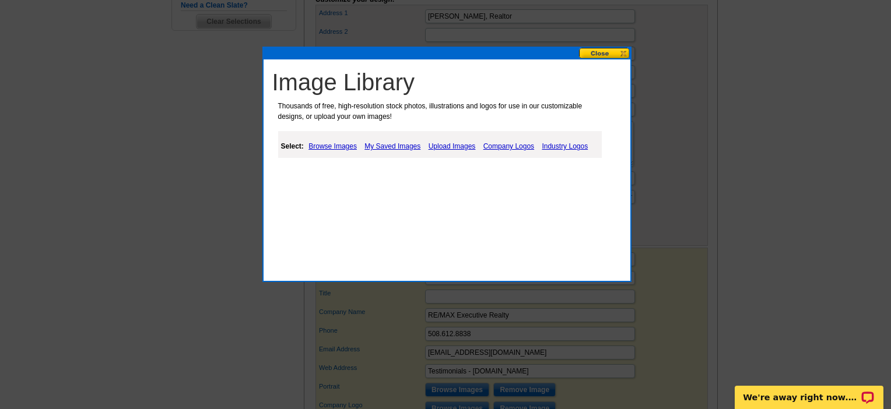
click at [419, 147] on link "My Saved Images" at bounding box center [392, 146] width 62 height 14
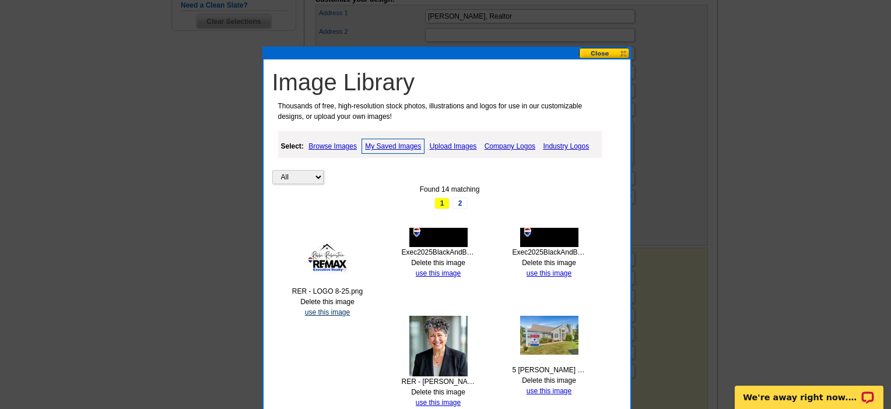
click at [313, 317] on link "use this image" at bounding box center [327, 312] width 45 height 8
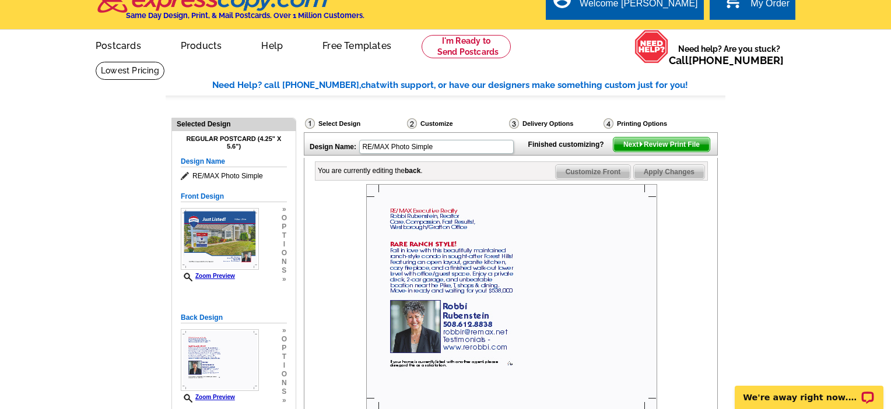
scroll to position [46, 0]
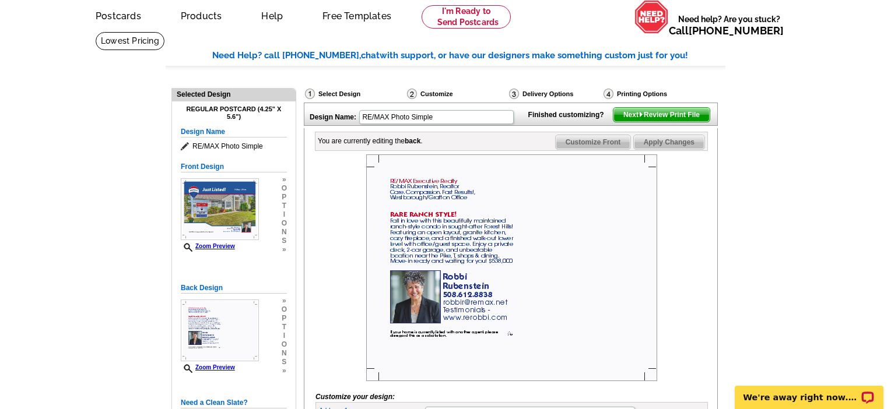
click at [683, 122] on span "Next Review Print File" at bounding box center [661, 115] width 96 height 14
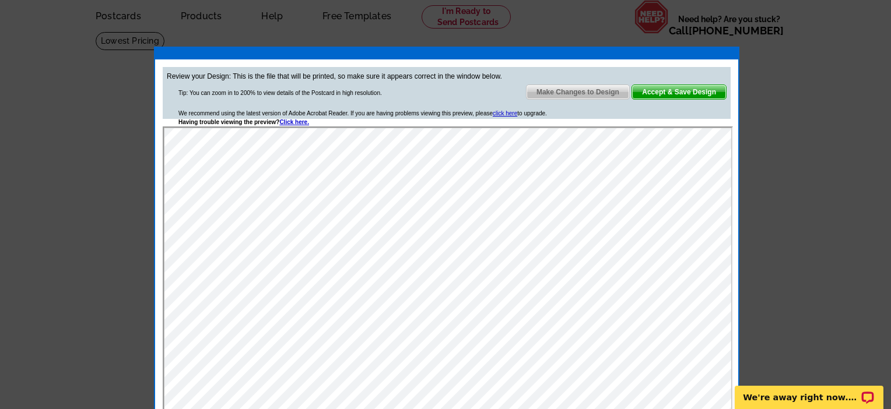
scroll to position [0, 0]
click at [600, 97] on span "Make Changes to Design" at bounding box center [577, 92] width 103 height 14
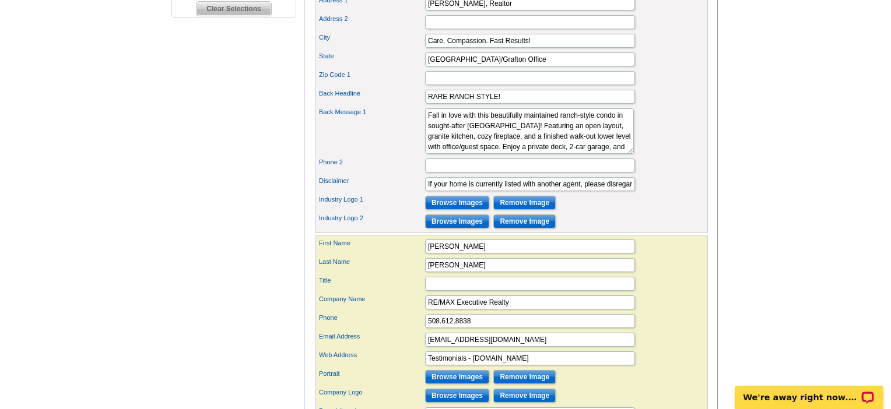
scroll to position [499, 0]
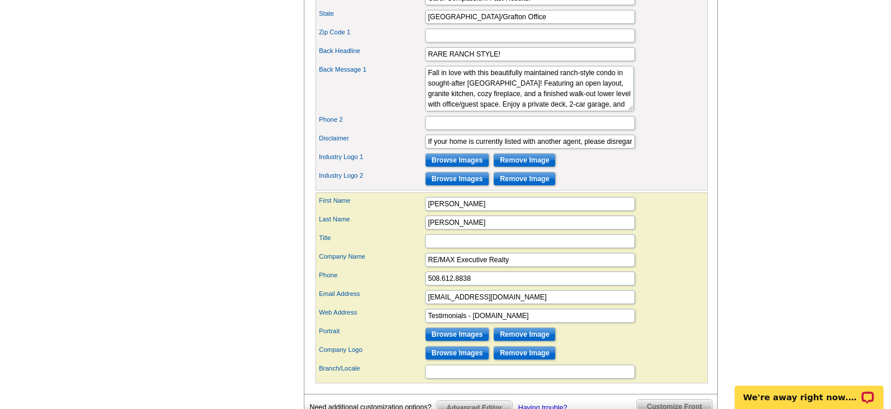
drag, startPoint x: 557, startPoint y: 206, endPoint x: 583, endPoint y: 213, distance: 26.6
click at [556, 167] on input "Remove Image" at bounding box center [524, 160] width 62 height 14
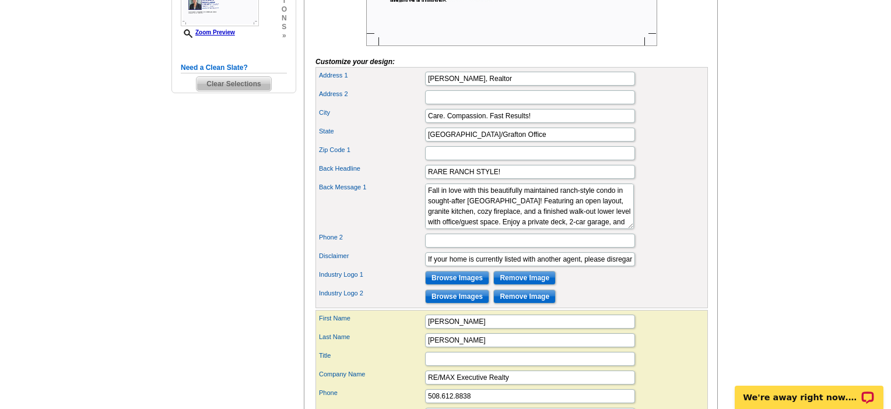
scroll to position [475, 0]
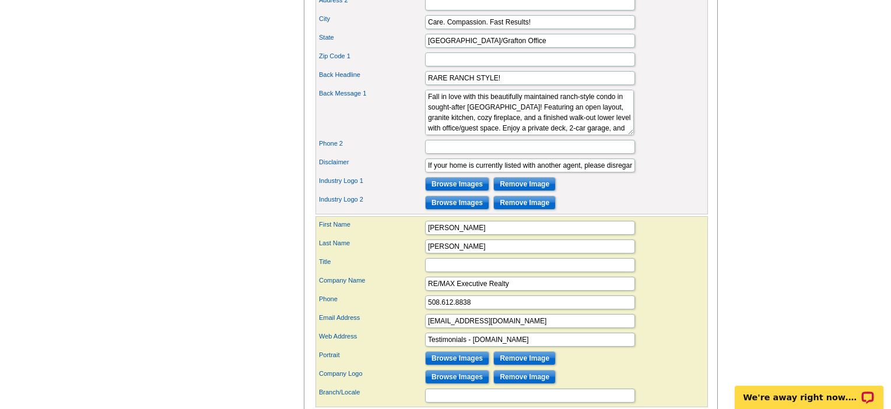
click at [454, 191] on input "Browse Images" at bounding box center [457, 184] width 64 height 14
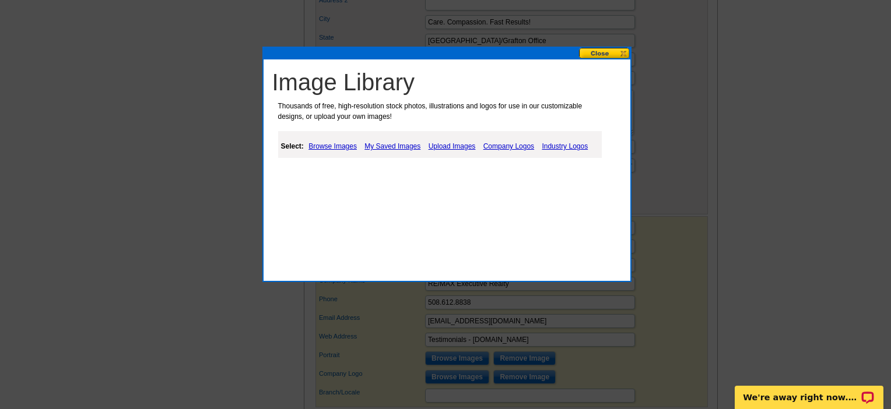
click at [529, 151] on link "Company Logos" at bounding box center [508, 146] width 57 height 14
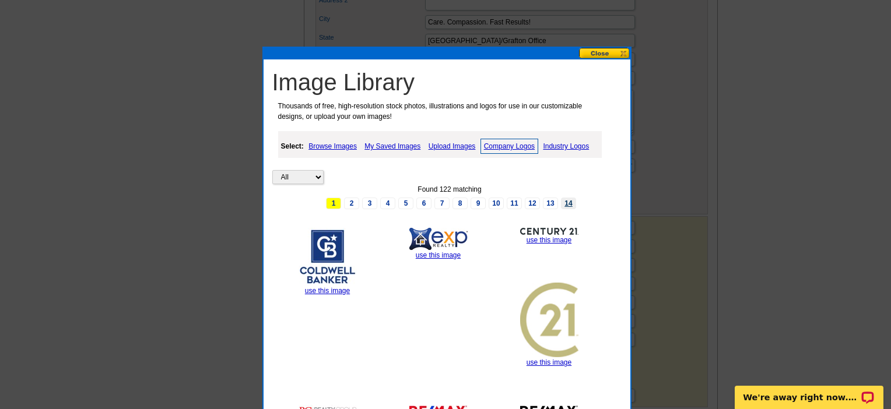
click at [567, 205] on link "14" at bounding box center [568, 204] width 15 height 12
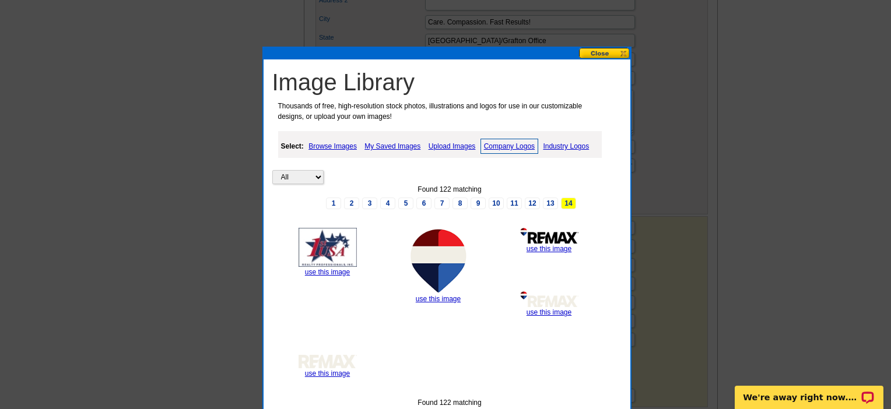
click at [442, 257] on img at bounding box center [438, 261] width 58 height 66
click at [440, 303] on link "use this image" at bounding box center [438, 299] width 45 height 8
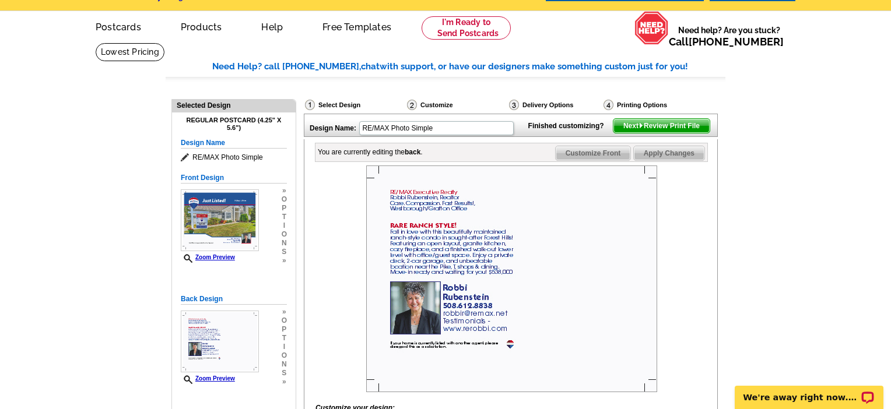
scroll to position [87, 0]
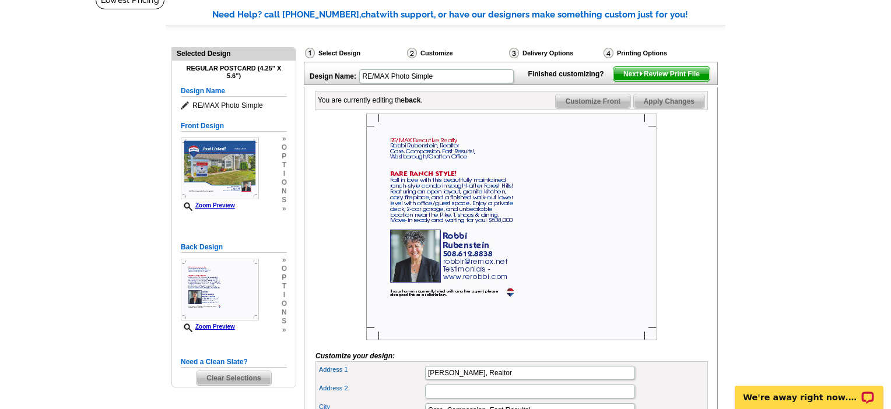
click at [657, 81] on span "Next Review Print File" at bounding box center [661, 74] width 96 height 14
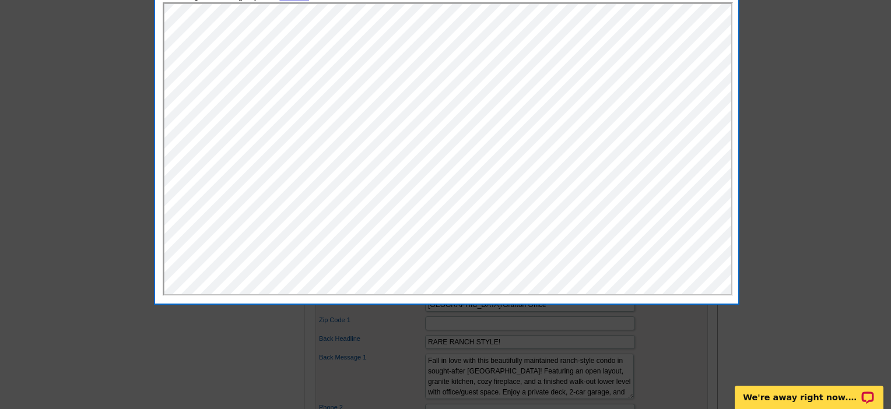
scroll to position [20, 0]
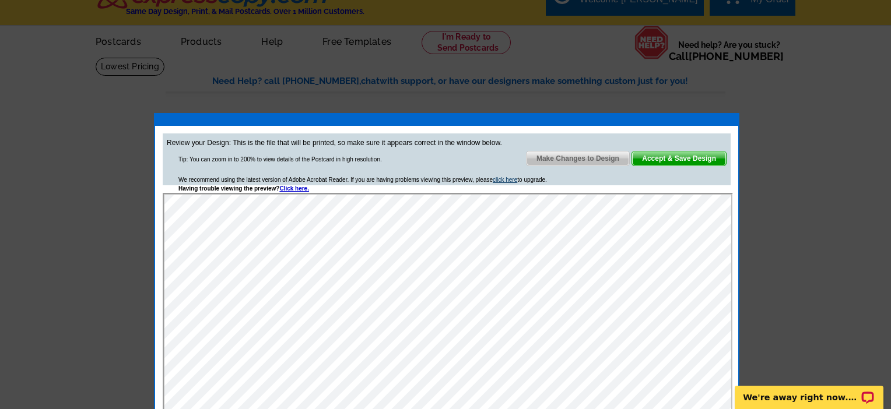
click at [517, 183] on link "click here" at bounding box center [505, 180] width 24 height 6
click at [665, 159] on span "Accept & Save Design" at bounding box center [679, 159] width 94 height 14
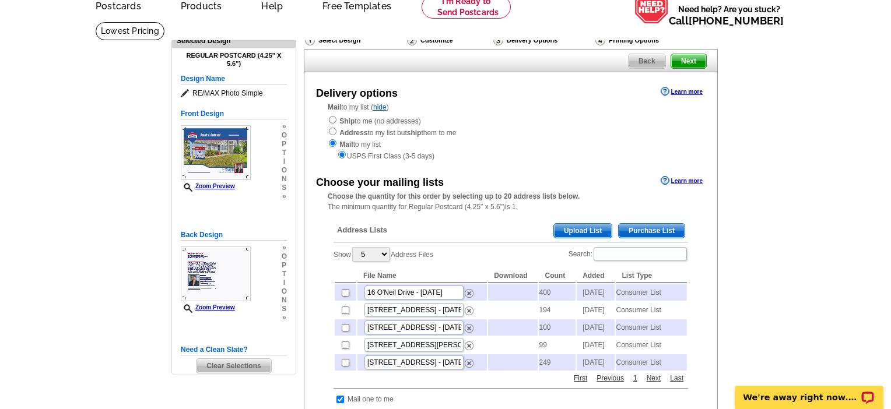
scroll to position [135, 0]
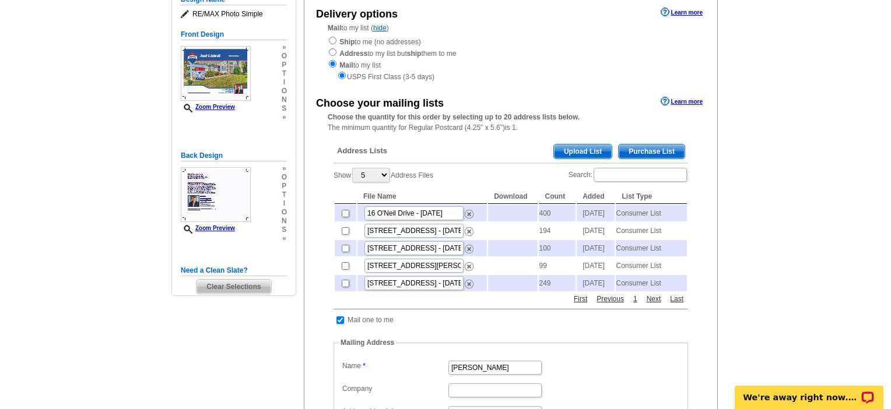
click at [635, 159] on span "Purchase List" at bounding box center [652, 152] width 66 height 14
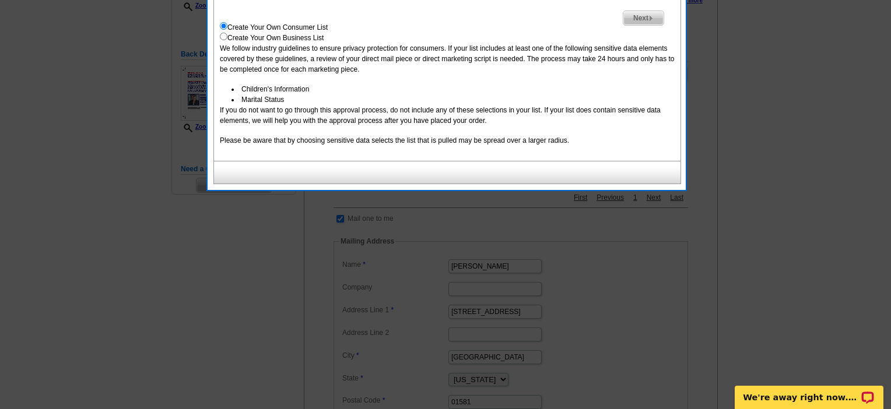
scroll to position [137, 0]
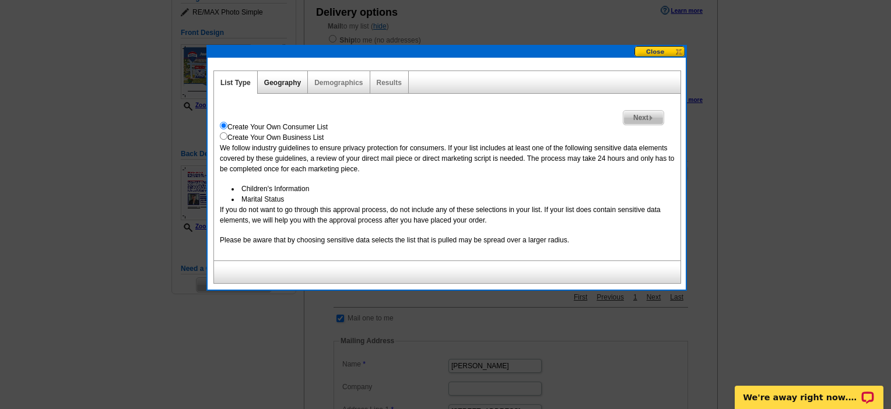
click at [298, 86] on link "Geography" at bounding box center [282, 83] width 37 height 8
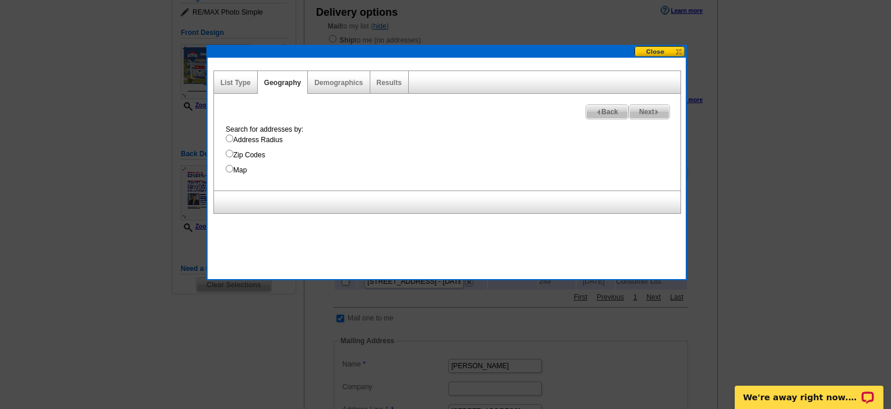
click at [228, 142] on input "Address Radius" at bounding box center [230, 139] width 8 height 8
radio input "true"
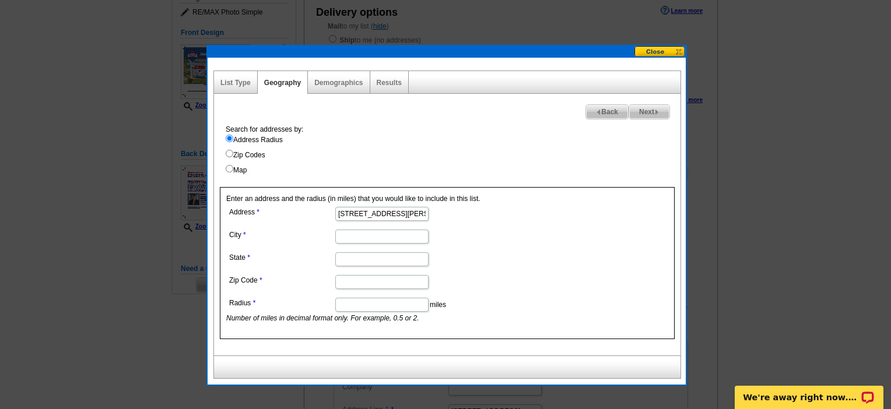
type input "[STREET_ADDRESS][PERSON_NAME]"
type input "[GEOGRAPHIC_DATA]"
type input "MA"
type input "01536"
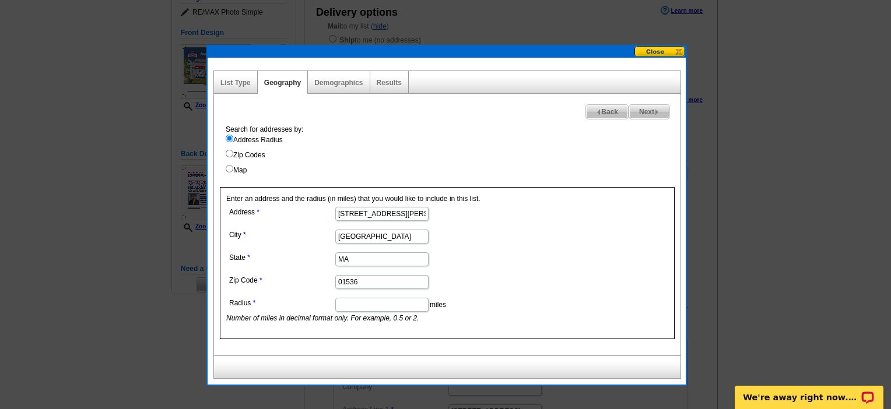
click at [414, 312] on input "Radius" at bounding box center [381, 305] width 93 height 14
type input "3"
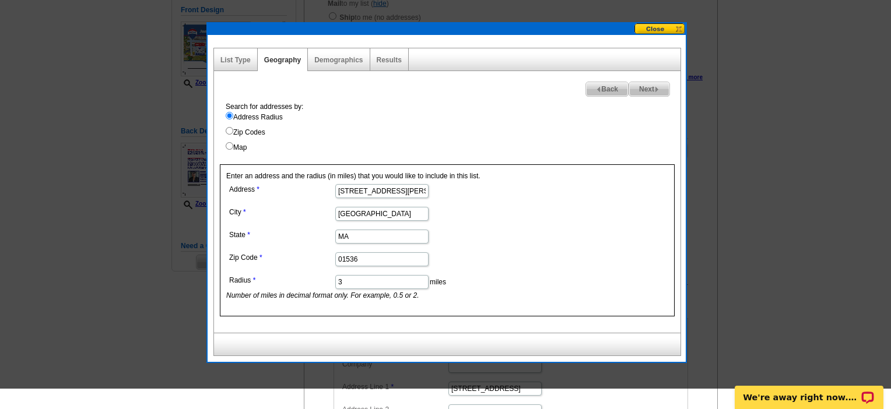
scroll to position [228, 0]
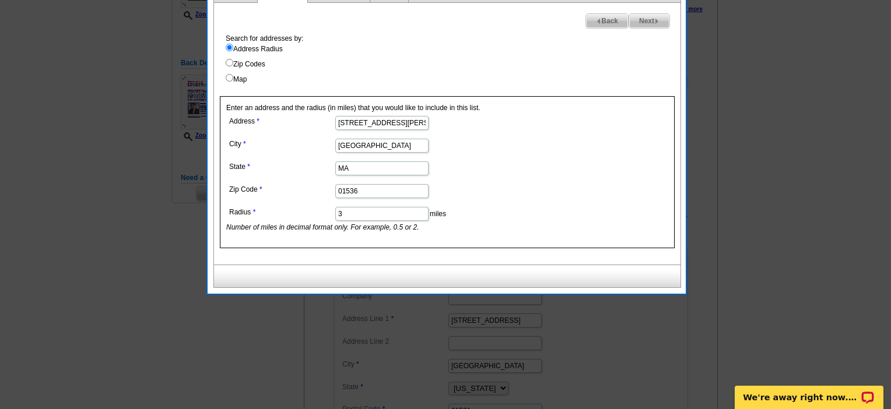
click at [640, 21] on span "Next" at bounding box center [649, 21] width 40 height 14
select select
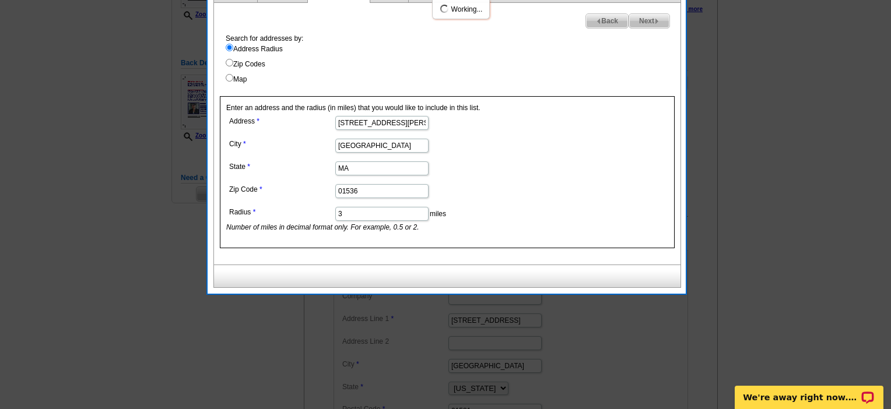
select select
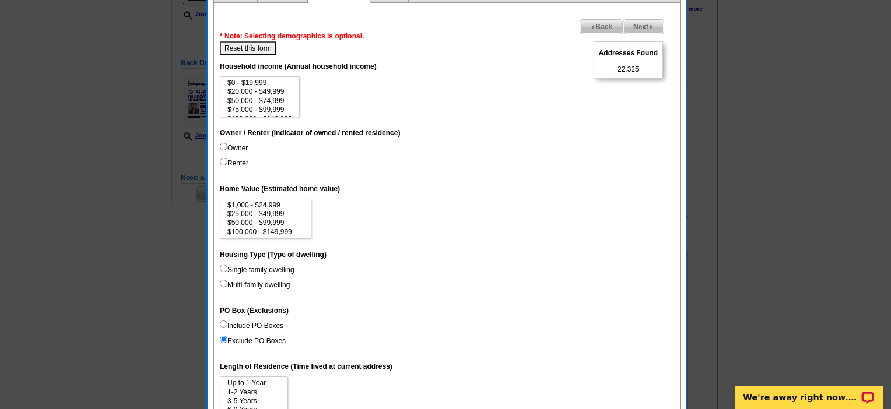
click at [226, 150] on input "Owner" at bounding box center [224, 147] width 8 height 8
radio input "true"
click at [284, 114] on option "$75,000 - $99,999" at bounding box center [259, 110] width 67 height 9
click at [291, 94] on option "$100,000 - $149,999" at bounding box center [259, 89] width 67 height 9
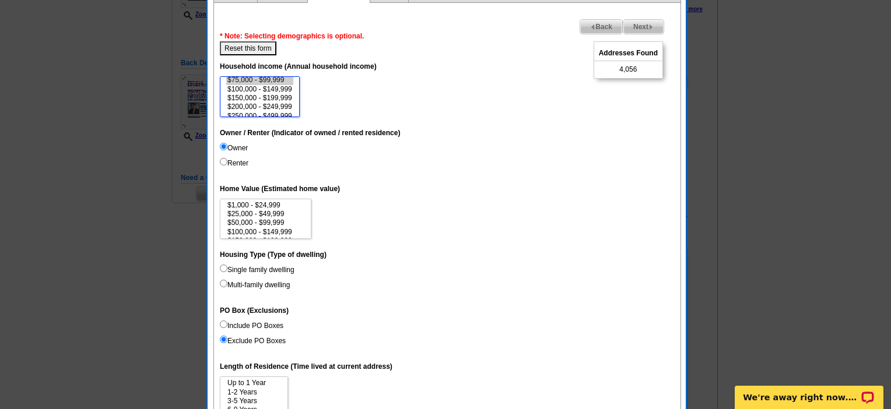
select select "100000-149999"
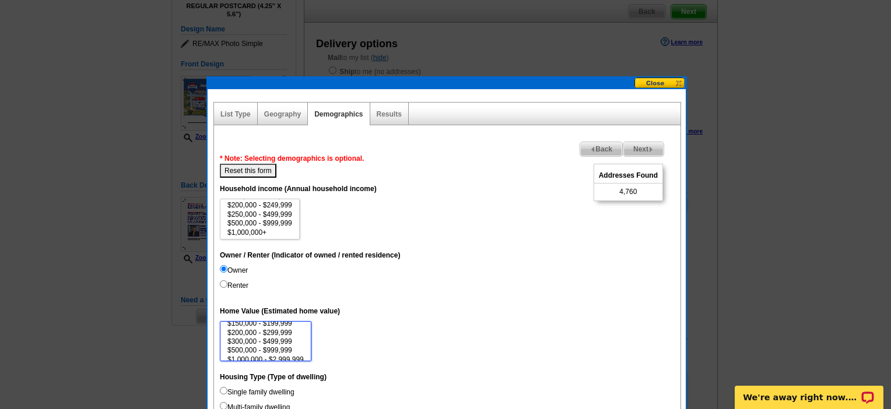
scroll to position [50, 0]
select select "500000-999999"
click at [296, 345] on option "$500,000 - $999,999" at bounding box center [265, 340] width 79 height 9
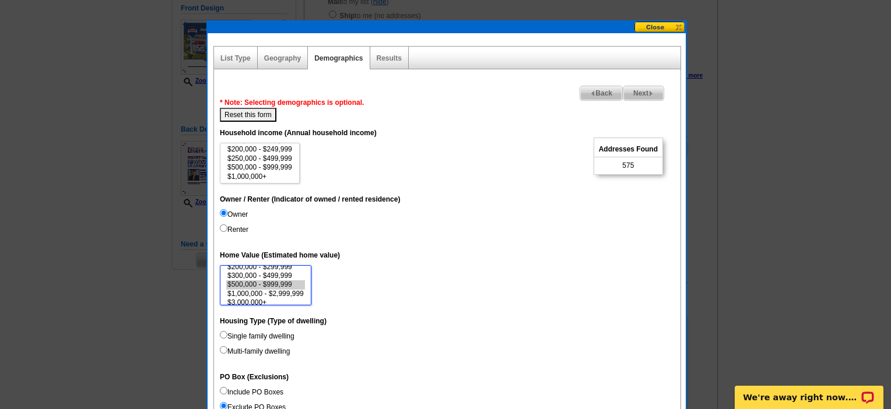
scroll to position [225, 0]
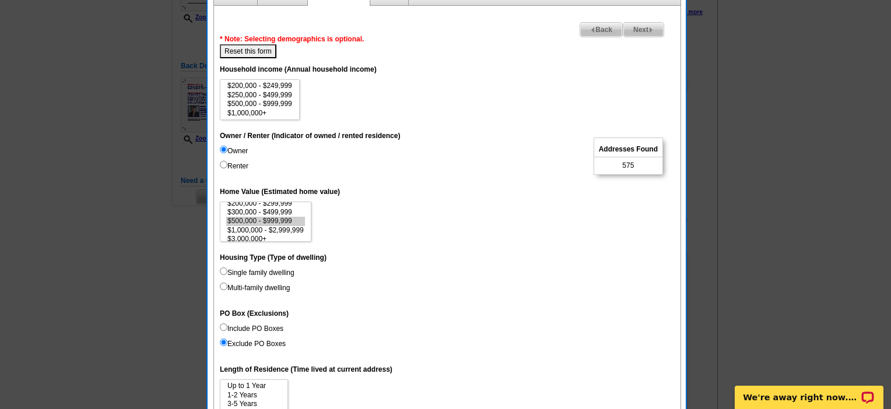
click at [223, 275] on input "Single family dwelling" at bounding box center [224, 272] width 8 height 8
radio input "true"
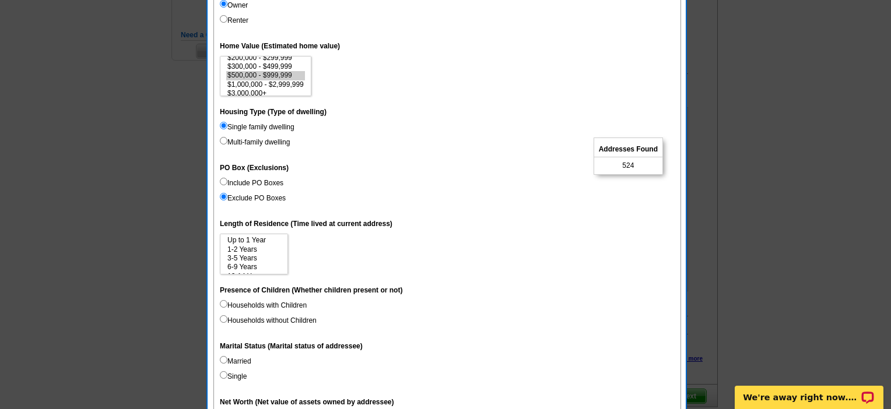
scroll to position [373, 0]
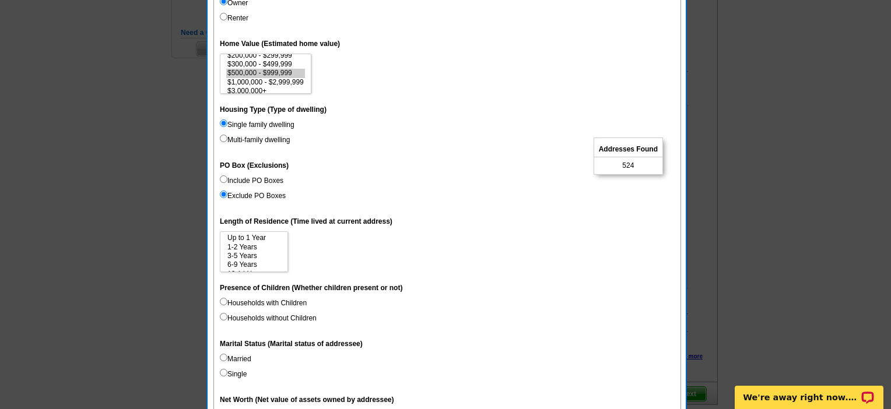
click at [223, 305] on input "Households with Children" at bounding box center [224, 302] width 8 height 8
radio input "true"
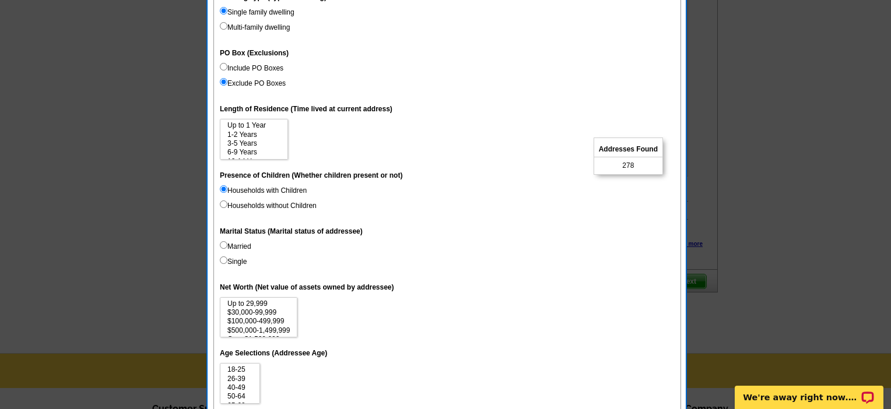
scroll to position [501, 0]
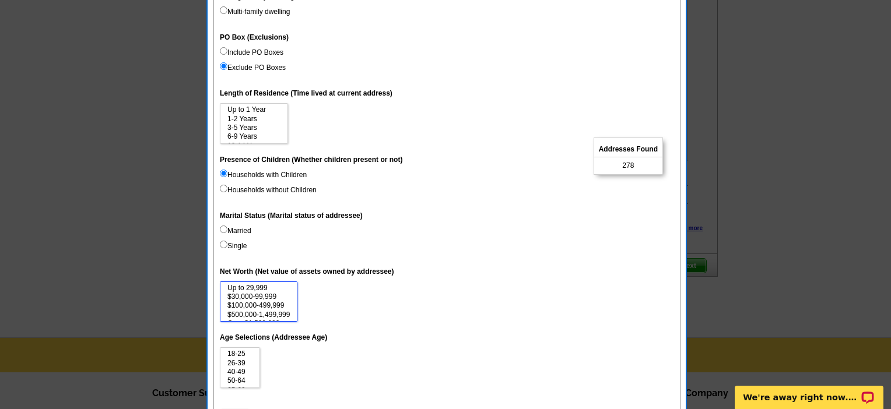
select select "100000-499999"
click at [282, 310] on option "$100,000-499,999" at bounding box center [258, 305] width 65 height 9
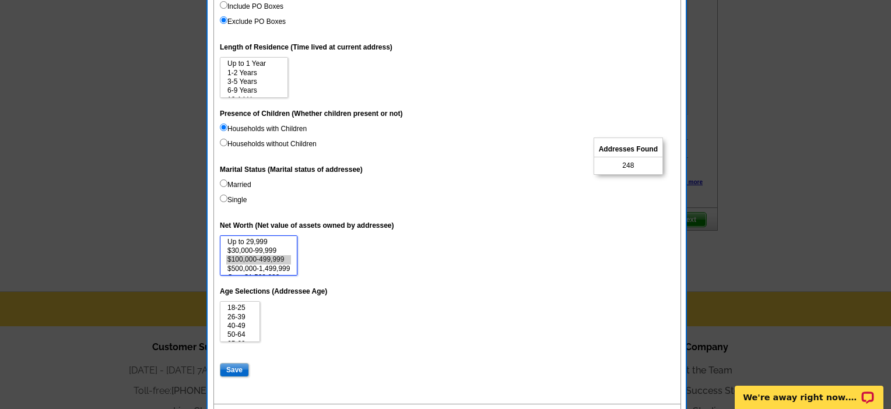
scroll to position [564, 0]
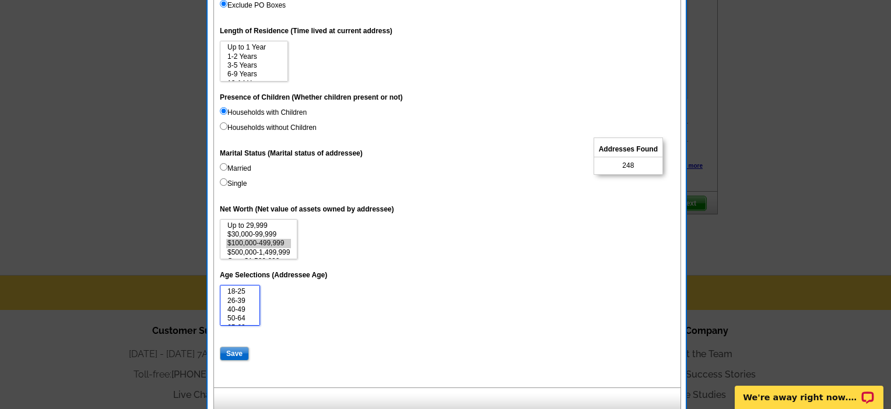
click at [247, 314] on option "40-49" at bounding box center [239, 309] width 27 height 9
click at [245, 305] on option "26-39" at bounding box center [239, 301] width 27 height 9
click at [245, 314] on option "40-49" at bounding box center [239, 309] width 27 height 9
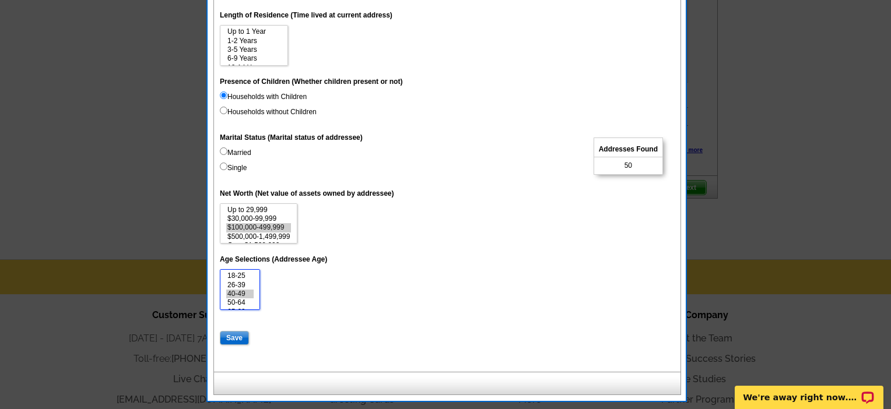
scroll to position [595, 0]
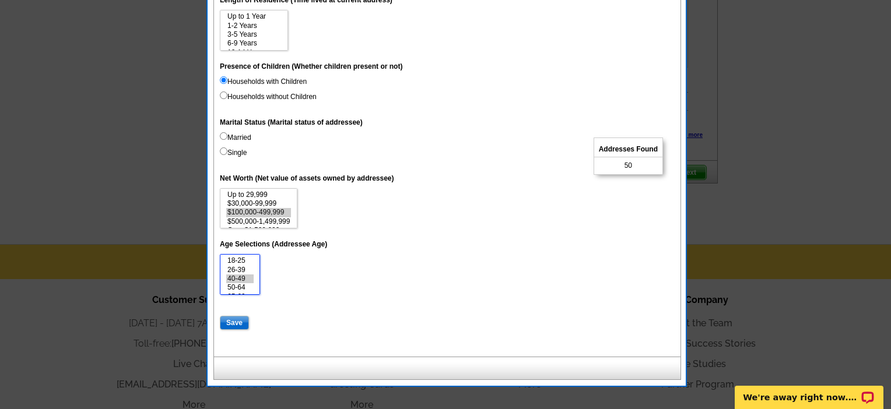
click at [250, 292] on option "50-64" at bounding box center [239, 287] width 27 height 9
select select "50-64"
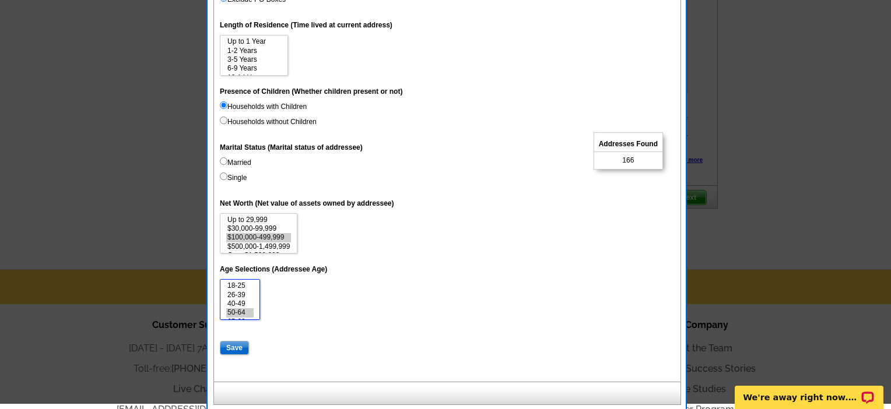
scroll to position [564, 0]
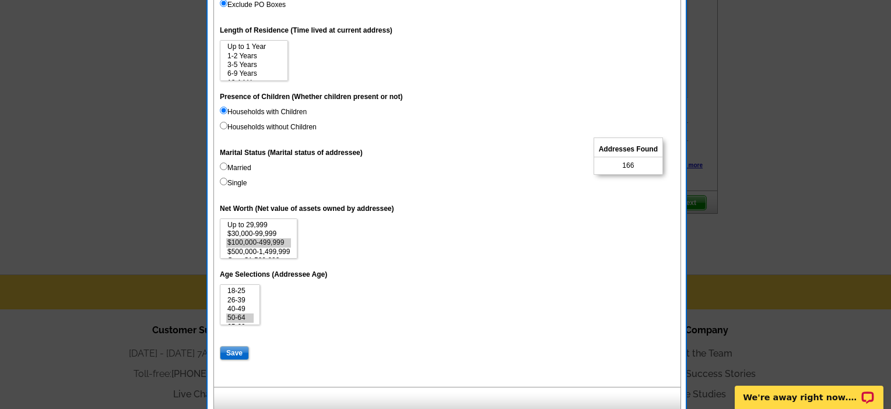
click at [221, 170] on input "Married" at bounding box center [224, 167] width 8 height 8
radio input "true"
click at [222, 170] on input "Married" at bounding box center [224, 167] width 8 height 8
click at [223, 170] on input "Married" at bounding box center [224, 167] width 8 height 8
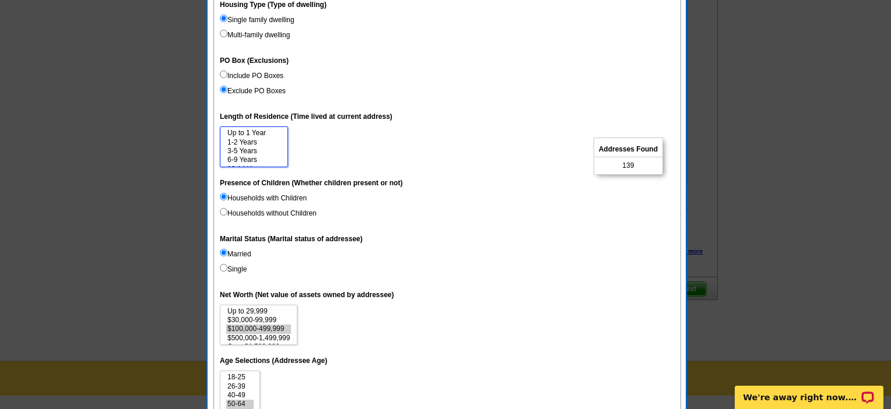
scroll to position [20, 0]
select select "6-9"
click at [247, 147] on option "6-9 Years" at bounding box center [253, 142] width 55 height 9
click at [258, 147] on option "6-9 Years" at bounding box center [253, 142] width 55 height 9
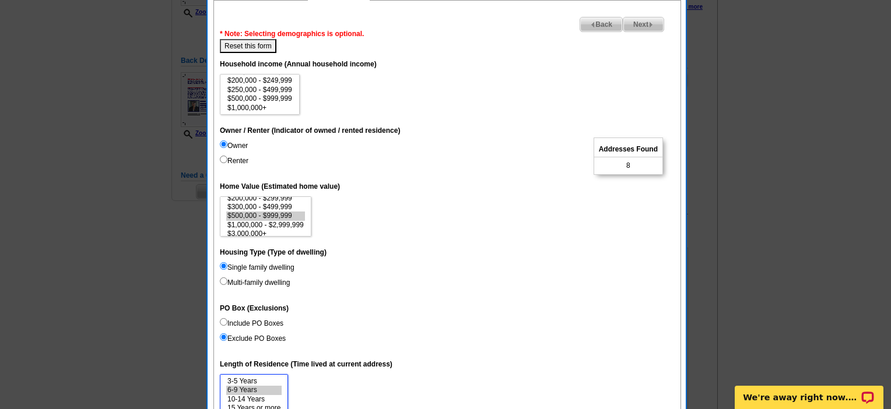
scroll to position [132, 0]
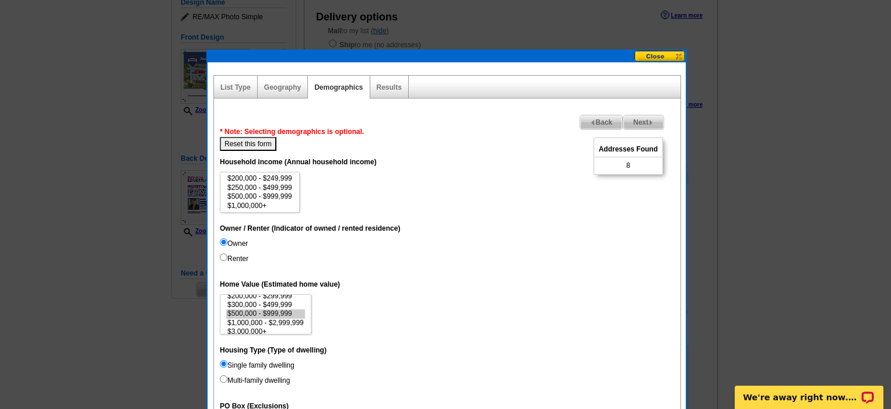
click at [269, 149] on button "Reset this form" at bounding box center [248, 144] width 57 height 14
select select
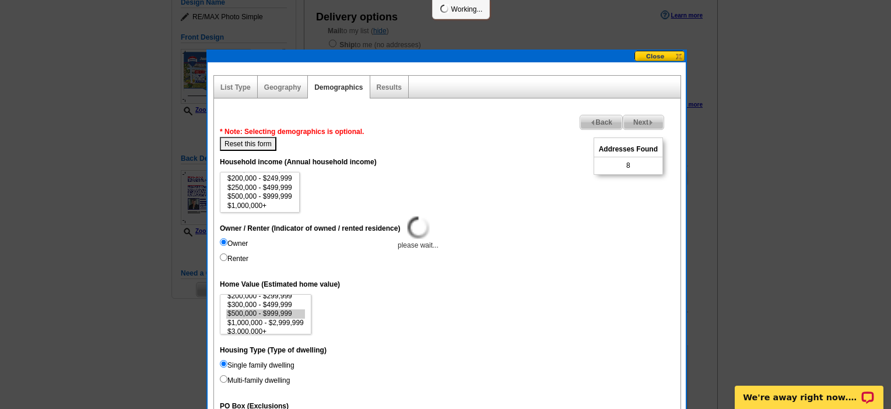
select select
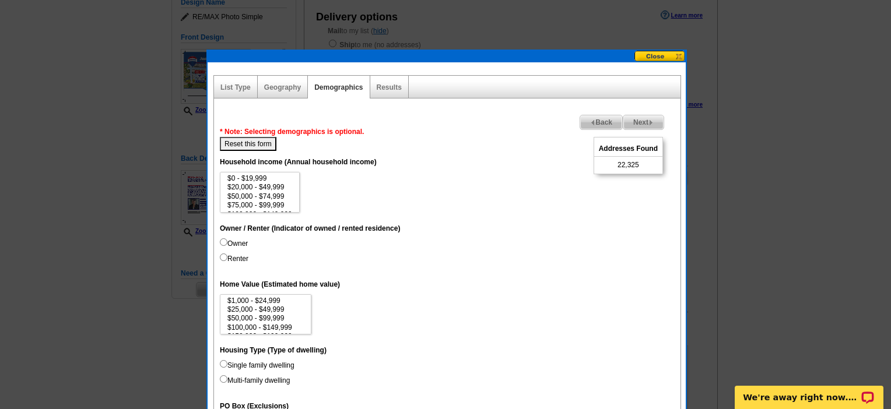
click at [226, 246] on input "Owner" at bounding box center [224, 242] width 8 height 8
radio input "true"
select select "100000-149999"
click at [293, 199] on option "$100,000 - $149,999" at bounding box center [259, 195] width 67 height 9
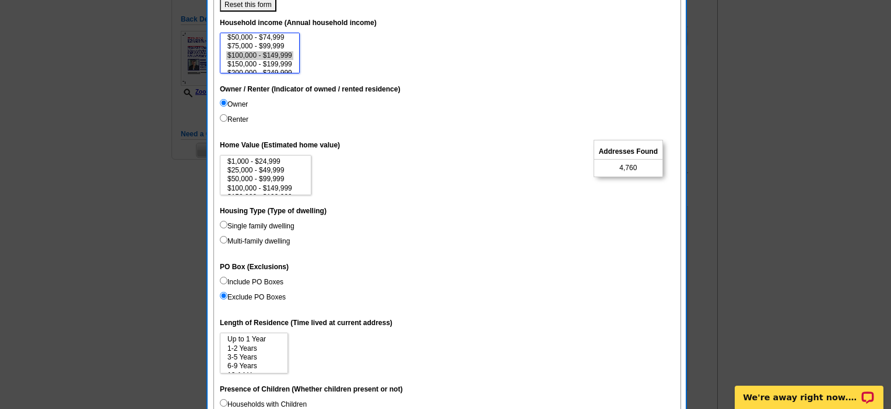
scroll to position [343, 0]
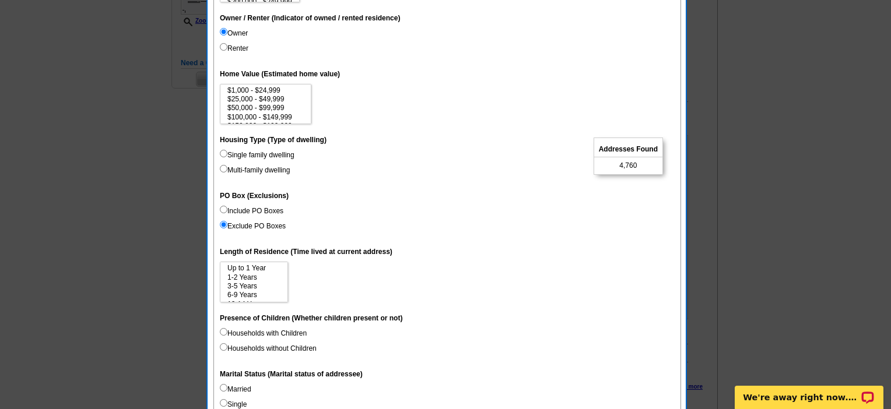
click at [222, 157] on input "Single family dwelling" at bounding box center [224, 154] width 8 height 8
radio input "true"
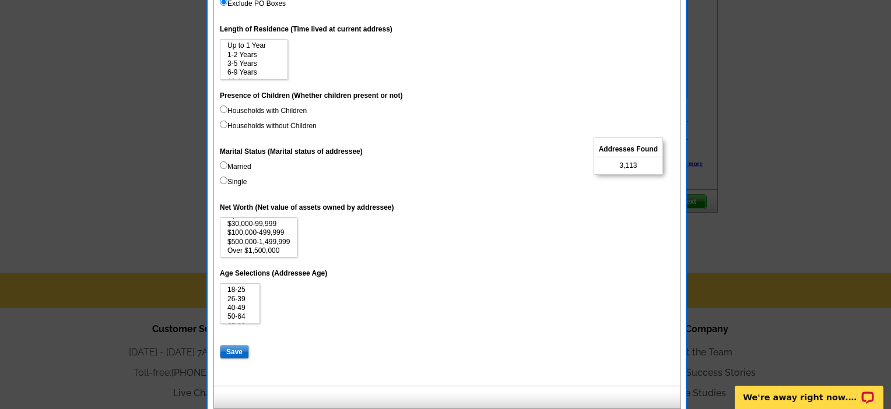
scroll to position [591, 0]
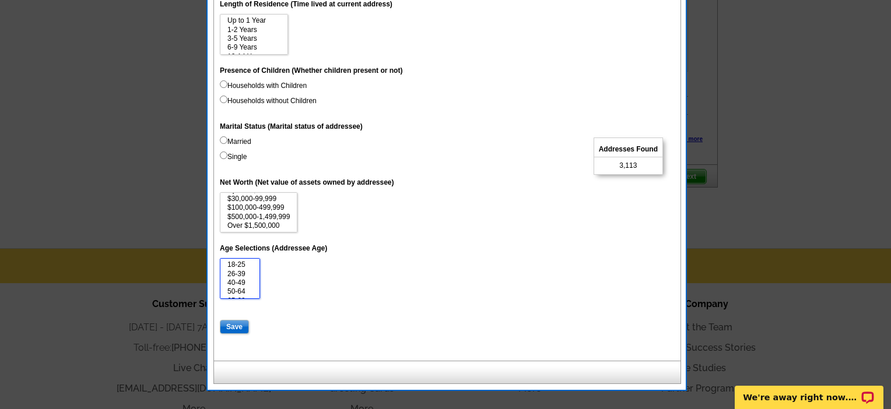
select select "40-49"
click at [244, 287] on option "40-49" at bounding box center [239, 283] width 27 height 9
select select "100000-499999"
click at [289, 212] on option "$100,000-499,999" at bounding box center [258, 207] width 65 height 9
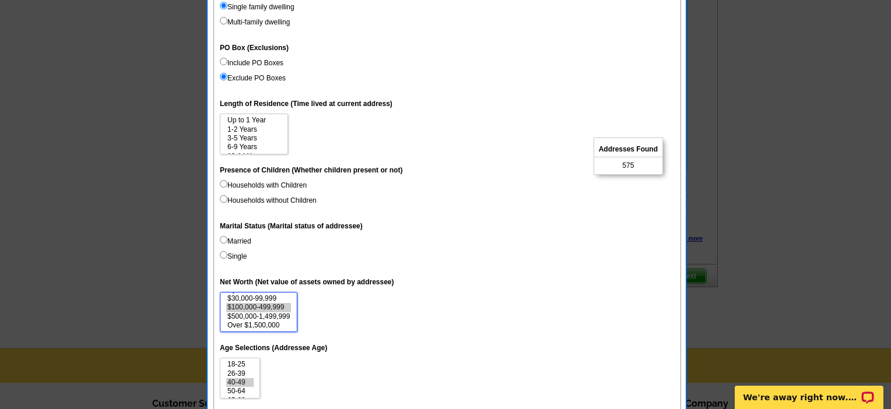
scroll to position [578, 0]
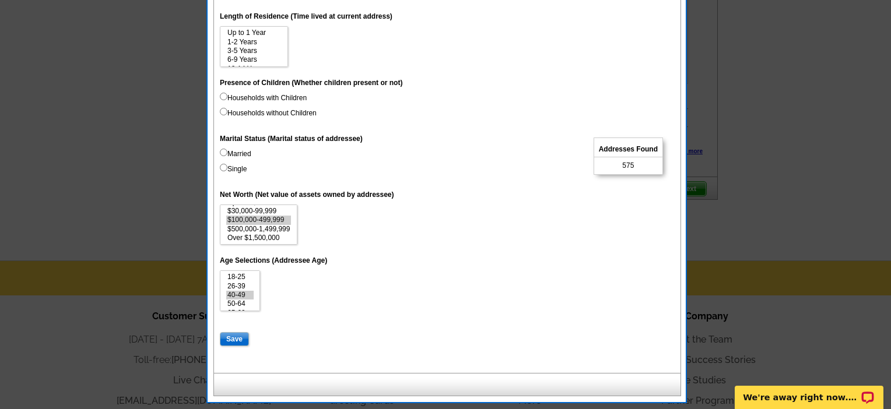
click at [237, 346] on input "Save" at bounding box center [234, 339] width 29 height 14
select select
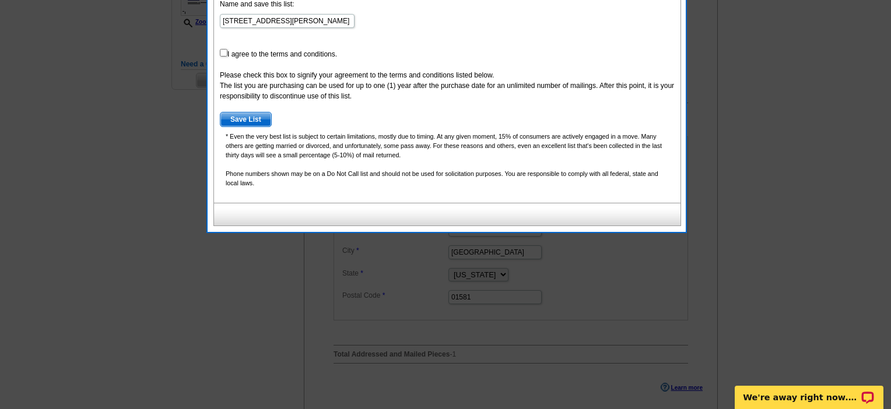
scroll to position [202, 0]
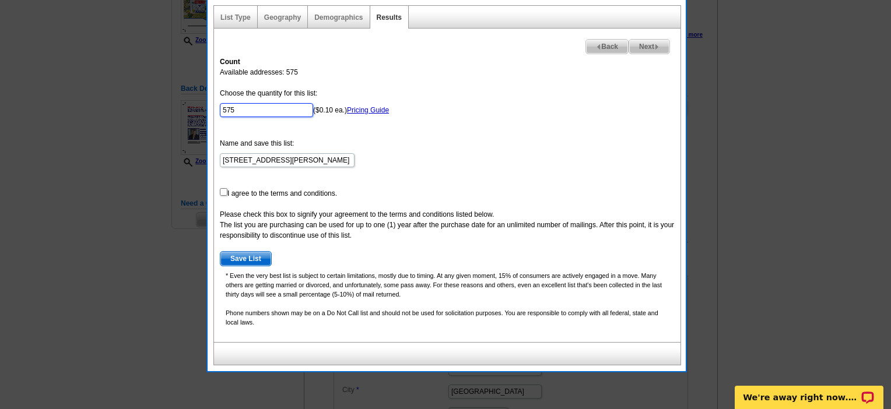
drag, startPoint x: 244, startPoint y: 120, endPoint x: 211, endPoint y: 109, distance: 35.0
click at [211, 109] on div "List Type Geography Map Demographics Results Next Back Count Available addresse…" at bounding box center [447, 181] width 478 height 379
type input "300"
click at [217, 213] on div "Count Available addresses: 575 Choose the quantity for this list: 300 ($0.10 ea…" at bounding box center [447, 196] width 466 height 291
click at [224, 196] on input "checkbox" at bounding box center [224, 192] width 8 height 8
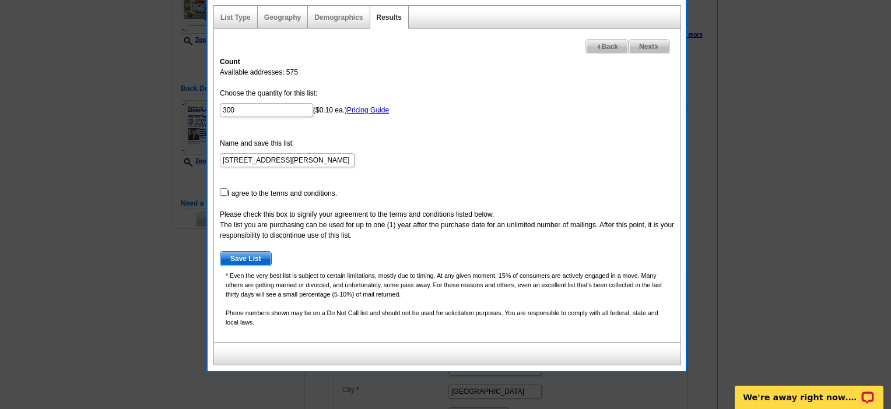
checkbox input "true"
click at [247, 266] on span "Save List" at bounding box center [245, 259] width 51 height 14
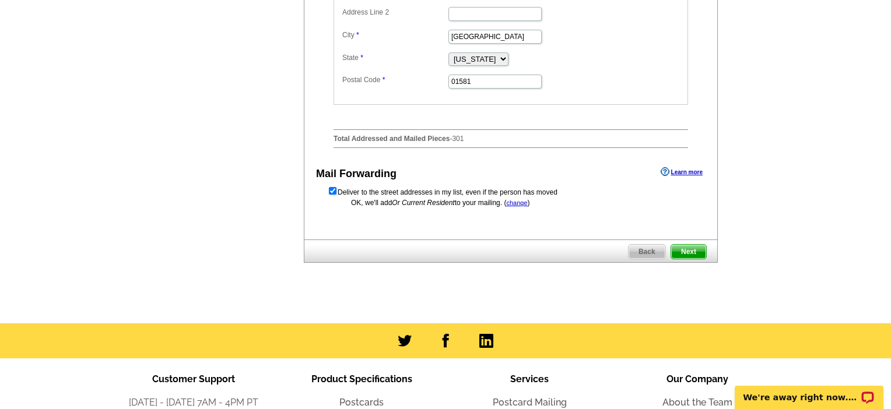
scroll to position [609, 0]
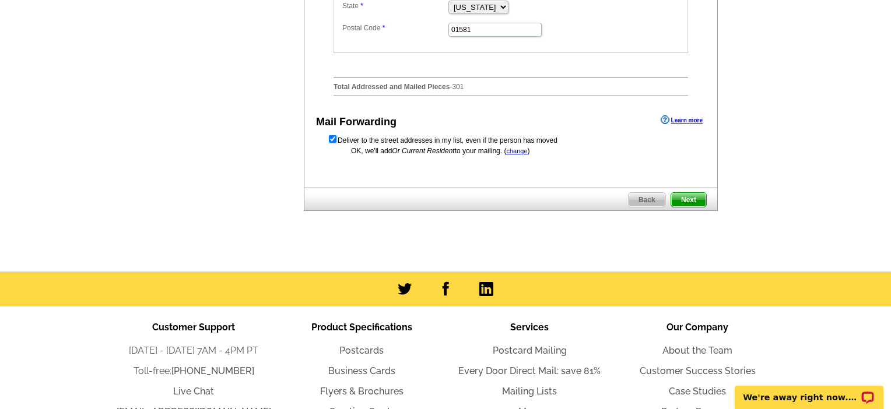
click at [689, 207] on span "Next" at bounding box center [688, 200] width 35 height 14
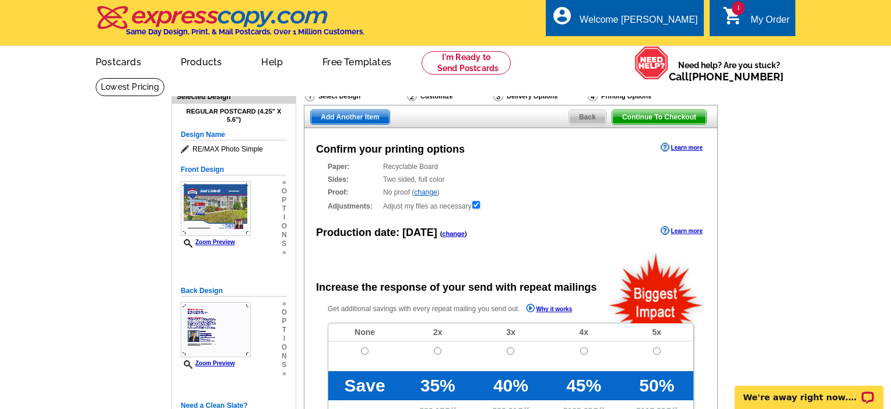
radio input "false"
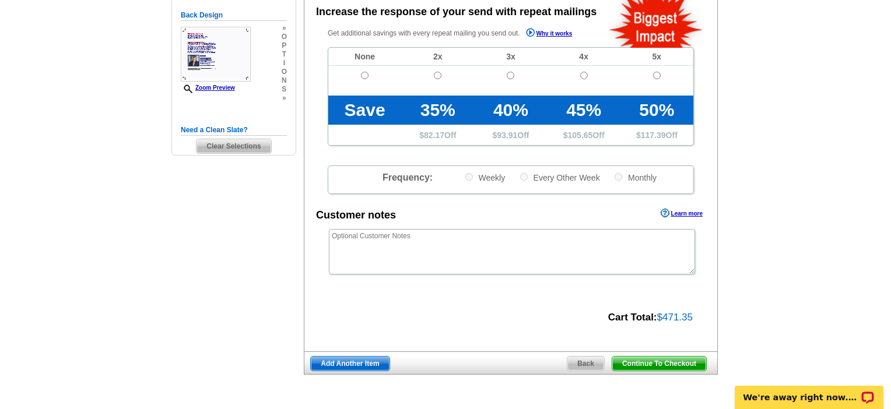
scroll to position [366, 0]
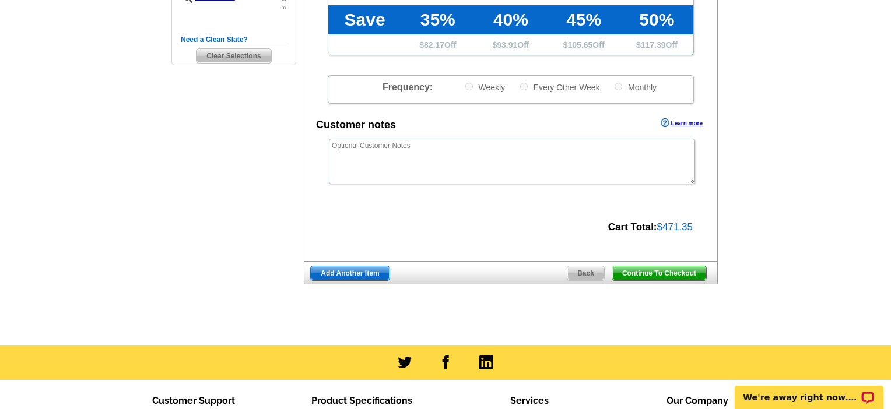
click at [676, 280] on span "Continue To Checkout" at bounding box center [659, 273] width 94 height 14
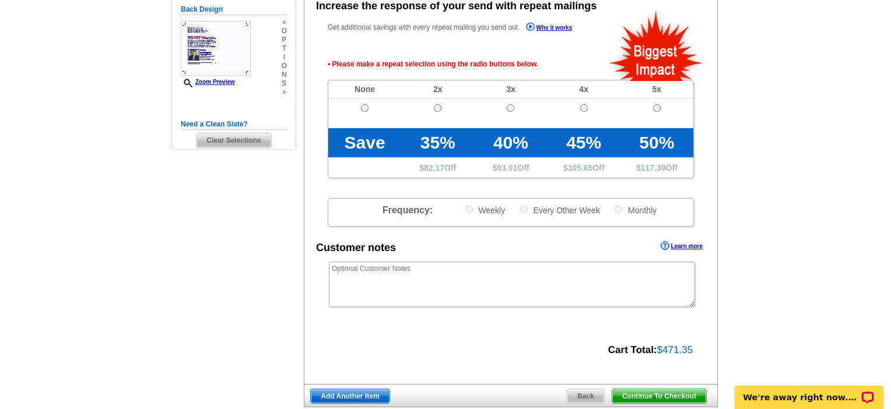
scroll to position [281, 0]
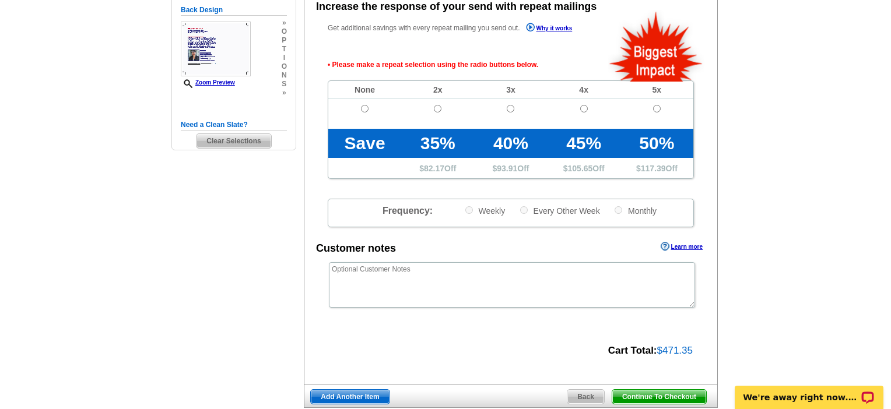
click at [366, 113] on input "radio" at bounding box center [365, 109] width 8 height 8
radio input "true"
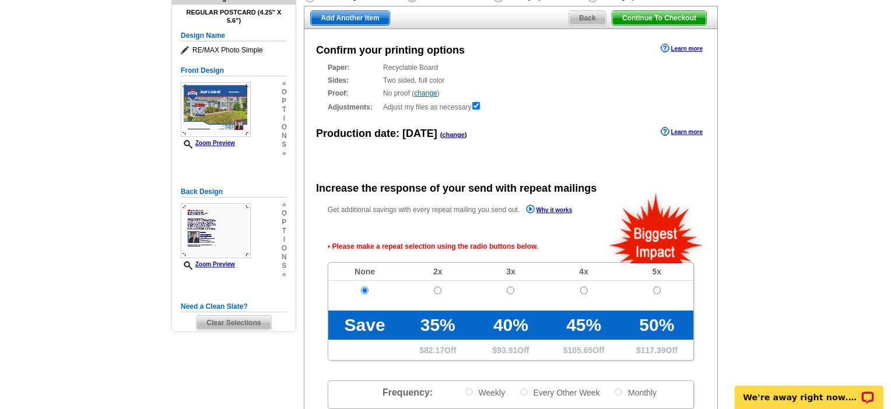
scroll to position [0, 0]
